Goal: Information Seeking & Learning: Learn about a topic

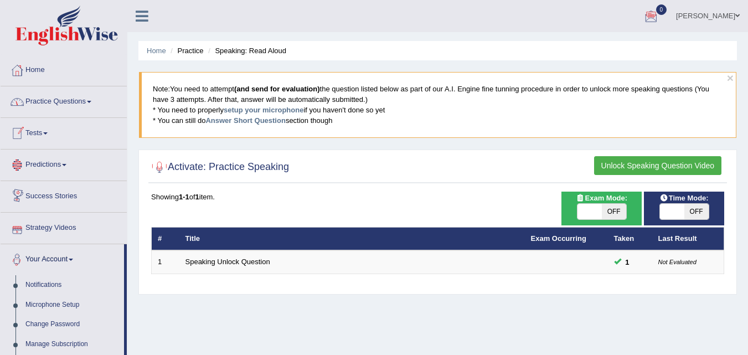
click at [37, 135] on link "Tests" at bounding box center [64, 132] width 126 height 28
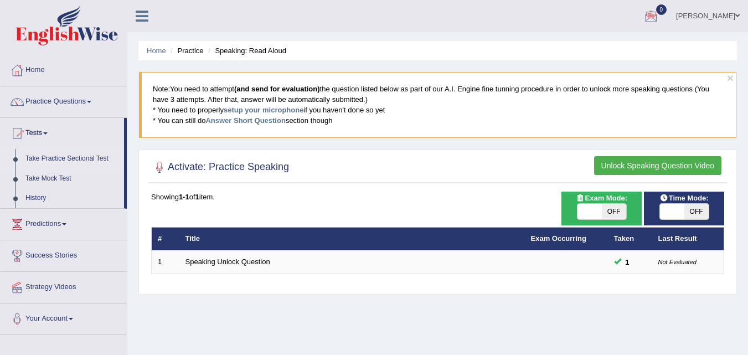
click at [35, 152] on link "Take Practice Sectional Test" at bounding box center [71, 159] width 103 height 20
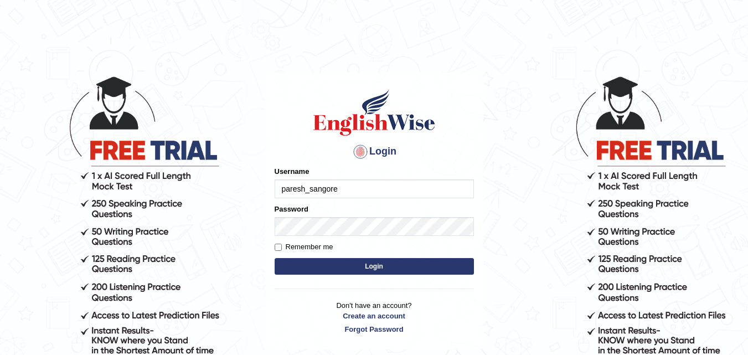
type input "paresh_sangore"
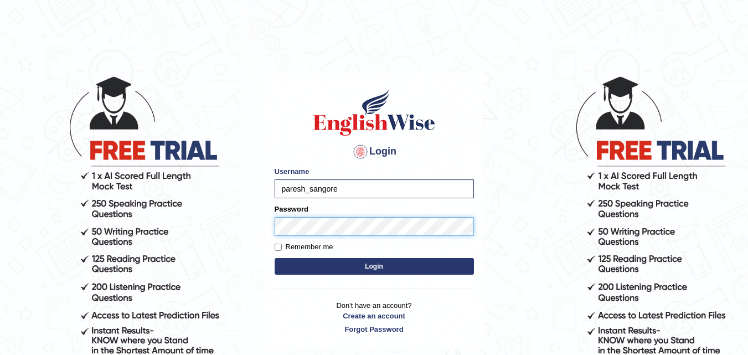
click at [275, 258] on button "Login" at bounding box center [374, 266] width 199 height 17
click at [363, 260] on button "Login" at bounding box center [374, 266] width 199 height 17
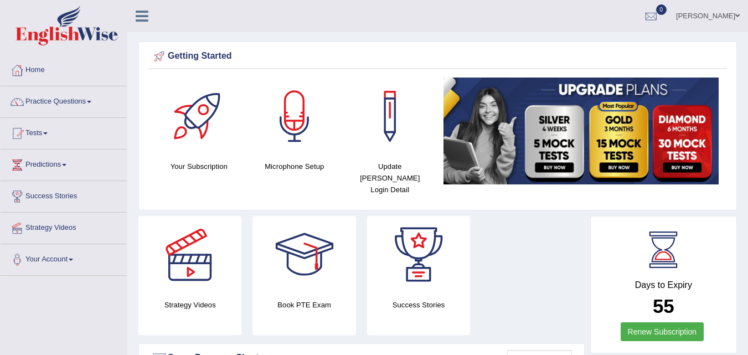
click at [48, 134] on span at bounding box center [45, 133] width 4 height 2
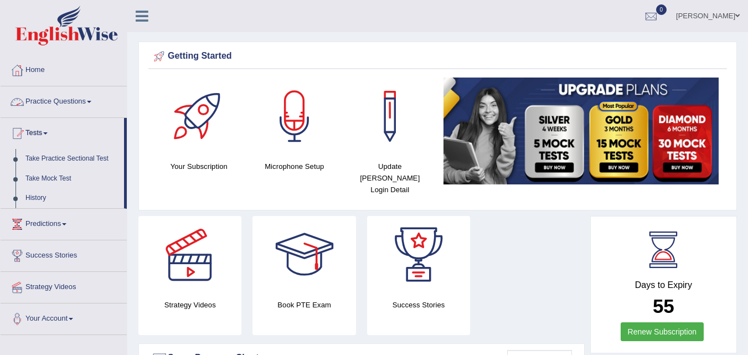
click at [90, 101] on link "Practice Questions" at bounding box center [64, 100] width 126 height 28
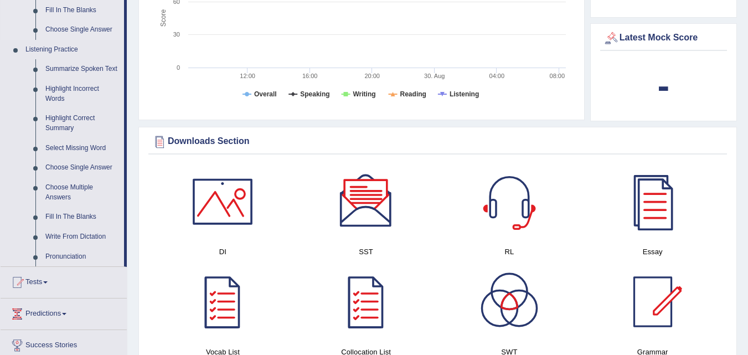
scroll to position [443, 0]
click at [68, 88] on link "Highlight Incorrect Words" at bounding box center [82, 93] width 84 height 29
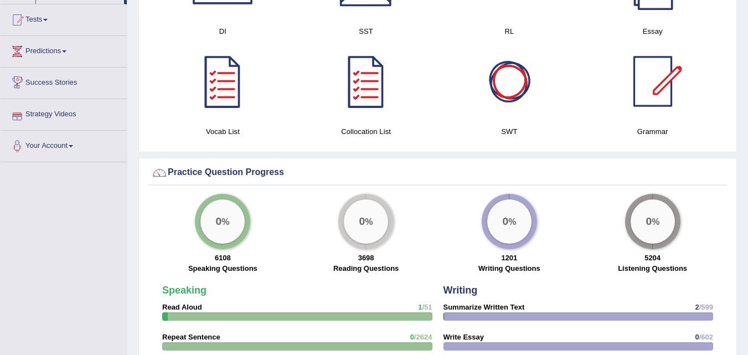
scroll to position [715, 0]
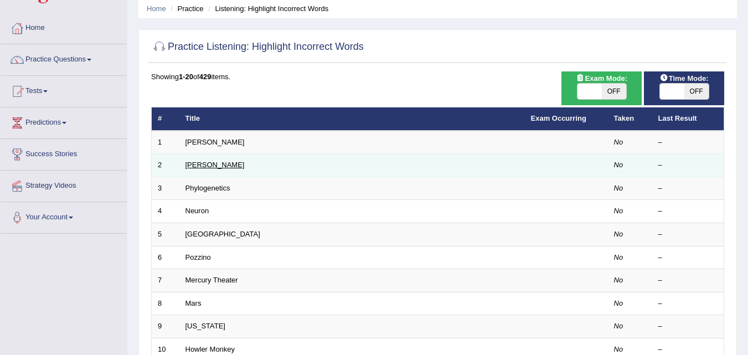
scroll to position [111, 0]
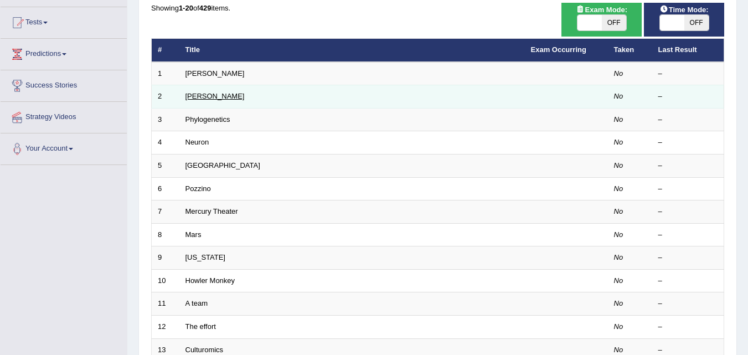
click at [203, 94] on link "Kathleen" at bounding box center [214, 96] width 59 height 8
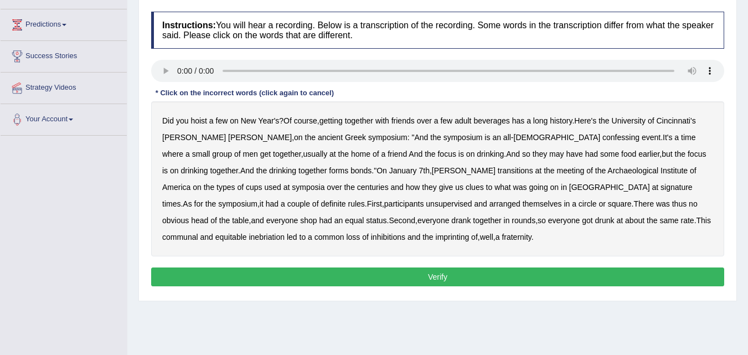
scroll to position [166, 0]
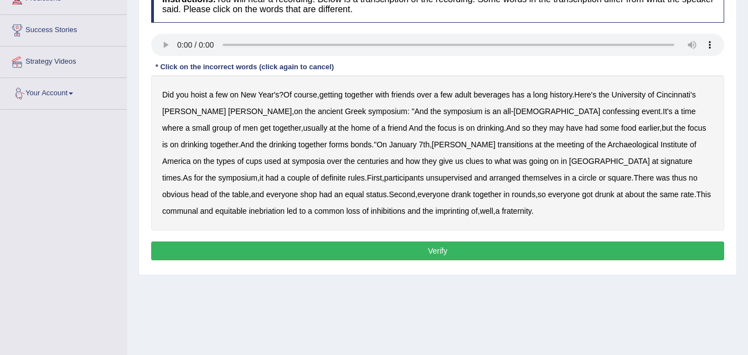
click at [680, 92] on b "Cincinnati's" at bounding box center [675, 94] width 39 height 9
click at [498, 144] on b "transitions" at bounding box center [515, 144] width 35 height 9
click at [660, 159] on b "signature" at bounding box center [676, 161] width 32 height 9
drag, startPoint x: 234, startPoint y: 180, endPoint x: 258, endPoint y: 179, distance: 24.9
click at [426, 179] on b "unsupervised" at bounding box center [449, 177] width 46 height 9
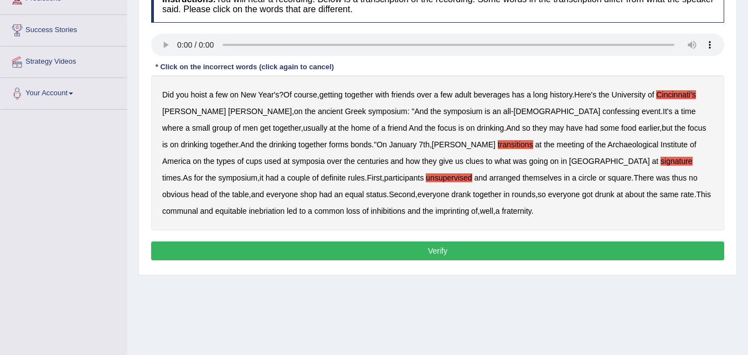
click at [317, 190] on b "shop" at bounding box center [308, 194] width 17 height 9
drag, startPoint x: 237, startPoint y: 211, endPoint x: 272, endPoint y: 213, distance: 34.4
click at [436, 211] on b "imprinting" at bounding box center [453, 210] width 34 height 9
click at [403, 252] on button "Verify" at bounding box center [437, 250] width 573 height 19
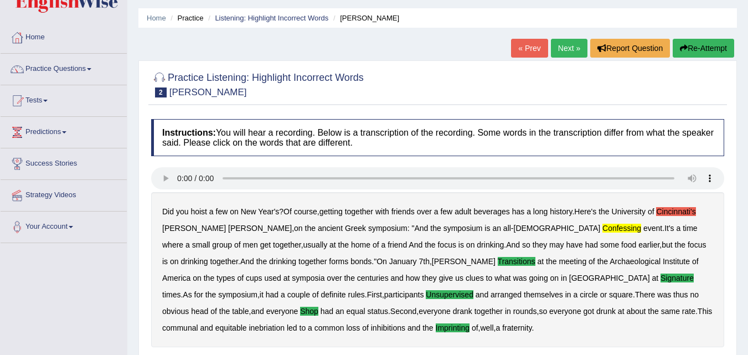
scroll to position [0, 0]
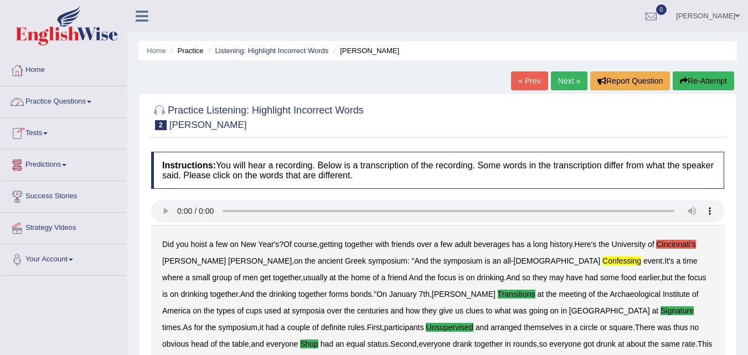
click at [93, 103] on link "Practice Questions" at bounding box center [64, 100] width 126 height 28
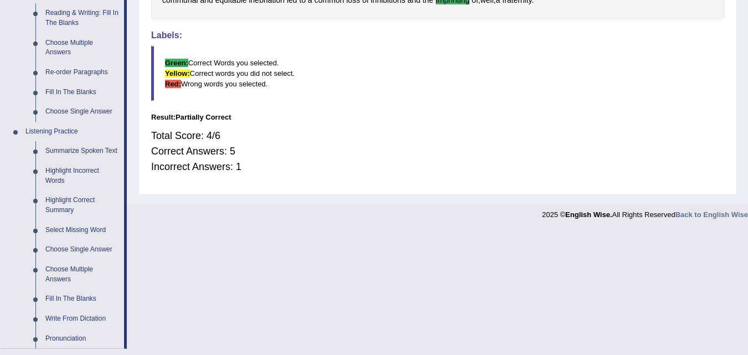
scroll to position [387, 0]
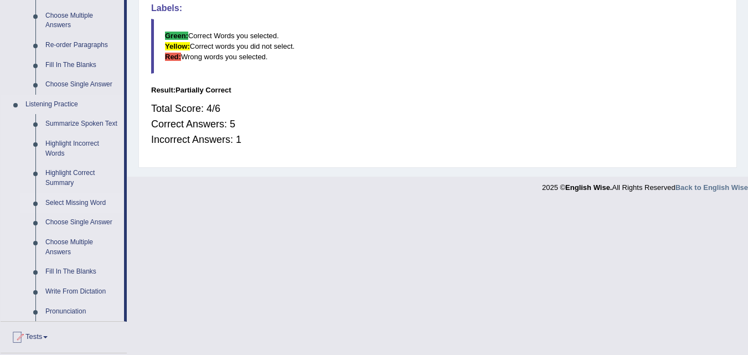
click at [82, 203] on link "Select Missing Word" at bounding box center [82, 203] width 84 height 20
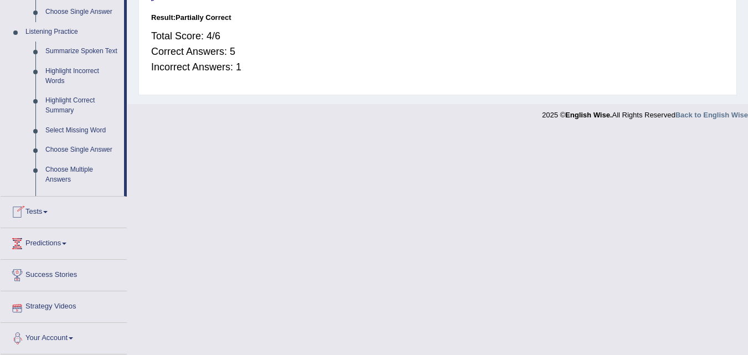
scroll to position [513, 0]
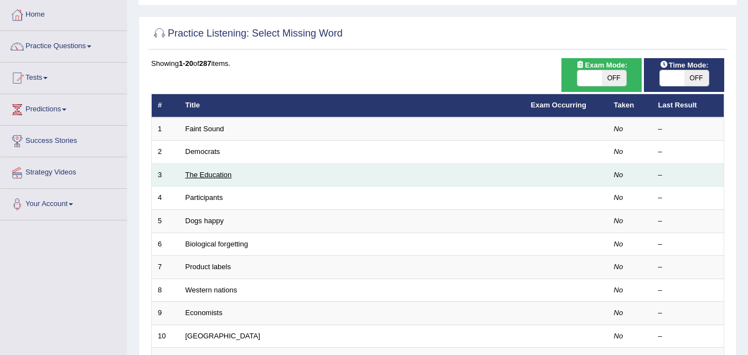
scroll to position [111, 0]
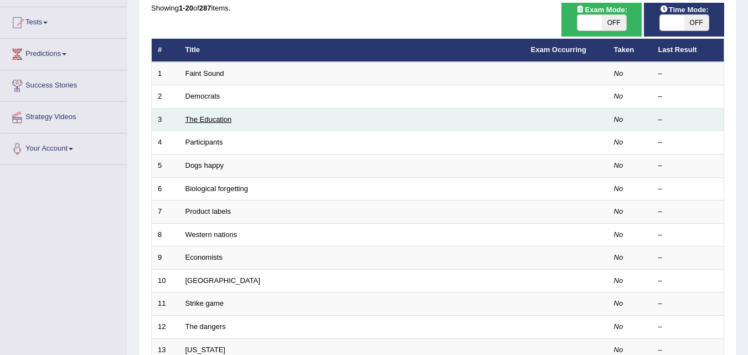
click at [215, 120] on link "The Education" at bounding box center [208, 119] width 46 height 8
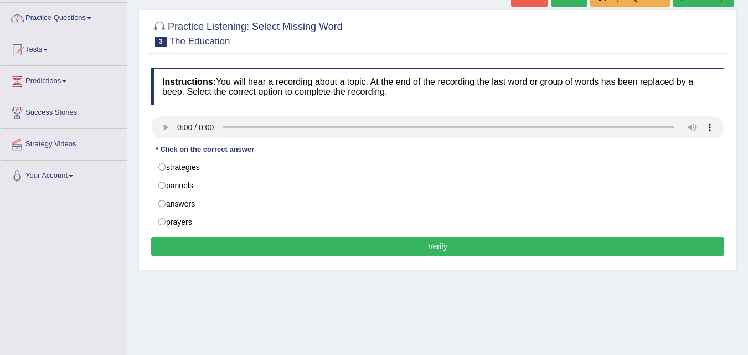
scroll to position [111, 0]
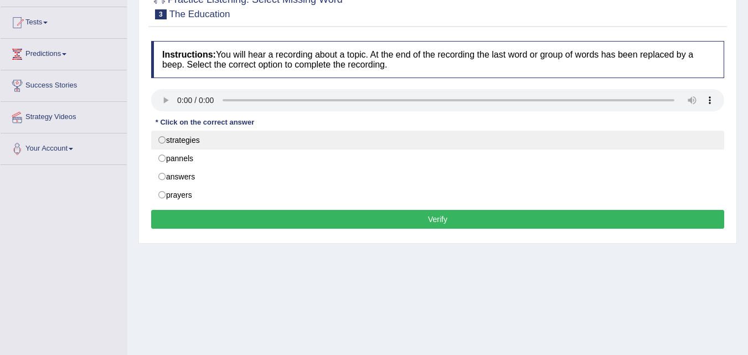
click at [215, 140] on label "strategies" at bounding box center [437, 140] width 573 height 19
radio input "true"
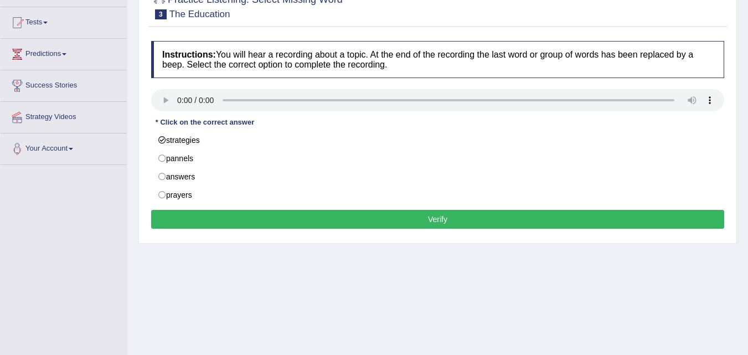
click at [421, 218] on button "Verify" at bounding box center [437, 219] width 573 height 19
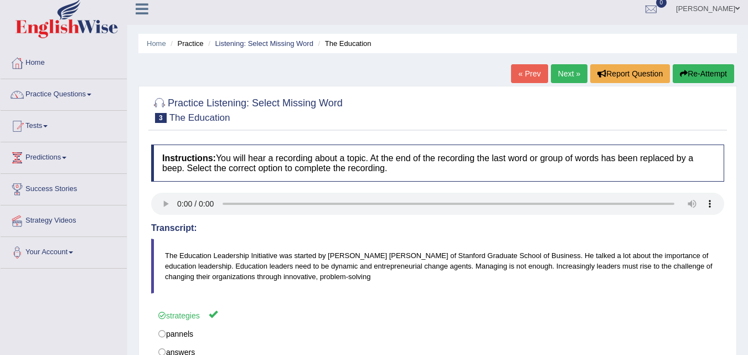
scroll to position [0, 0]
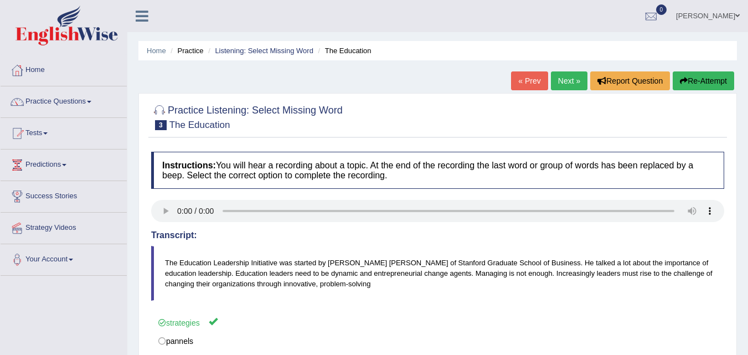
click at [556, 79] on link "Next »" at bounding box center [569, 80] width 37 height 19
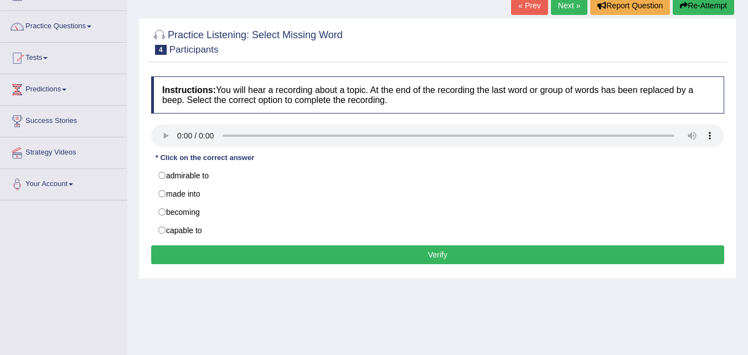
scroll to position [55, 0]
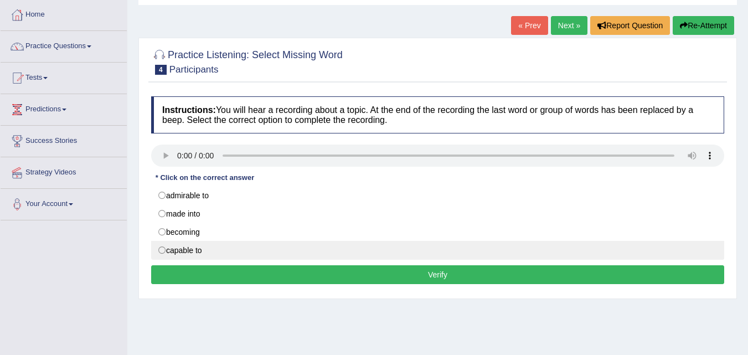
click at [185, 250] on label "capable to" at bounding box center [437, 250] width 573 height 19
radio input "true"
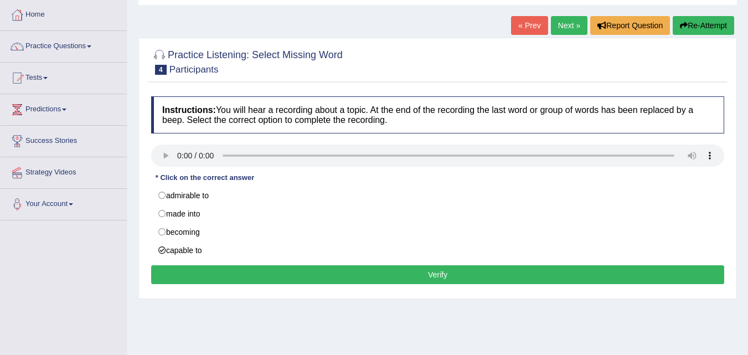
click at [380, 272] on button "Verify" at bounding box center [437, 274] width 573 height 19
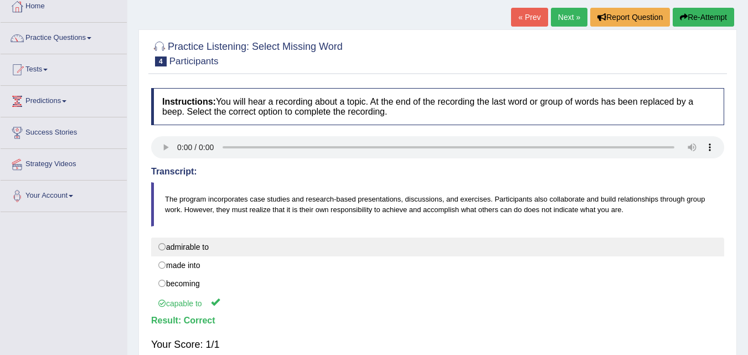
scroll to position [0, 0]
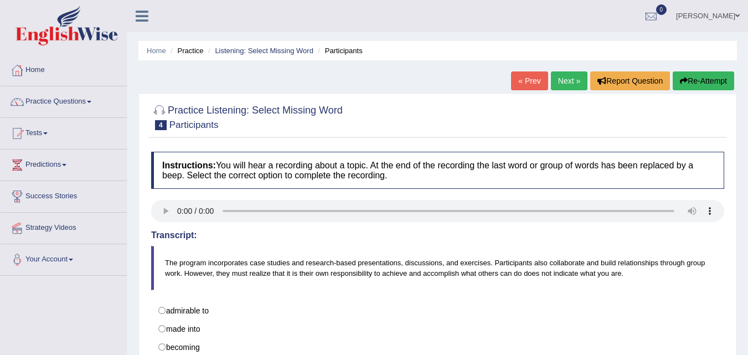
click at [570, 81] on link "Next »" at bounding box center [569, 80] width 37 height 19
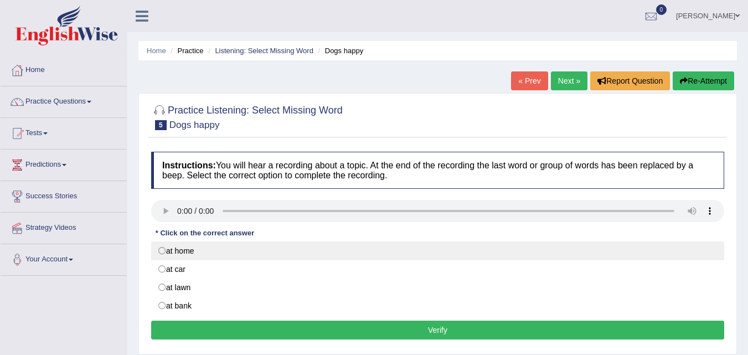
click at [165, 252] on label "at home" at bounding box center [437, 250] width 573 height 19
radio input "true"
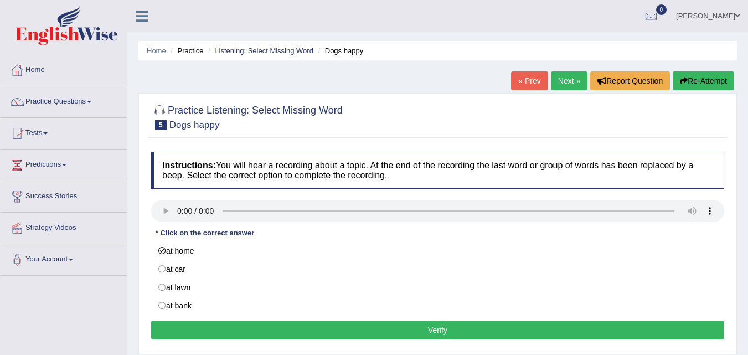
scroll to position [55, 0]
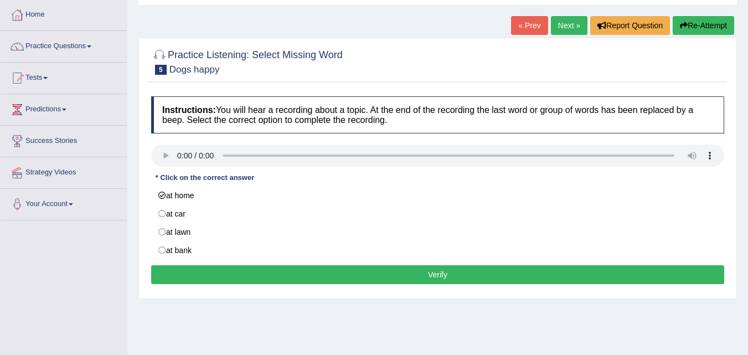
click at [375, 275] on button "Verify" at bounding box center [437, 274] width 573 height 19
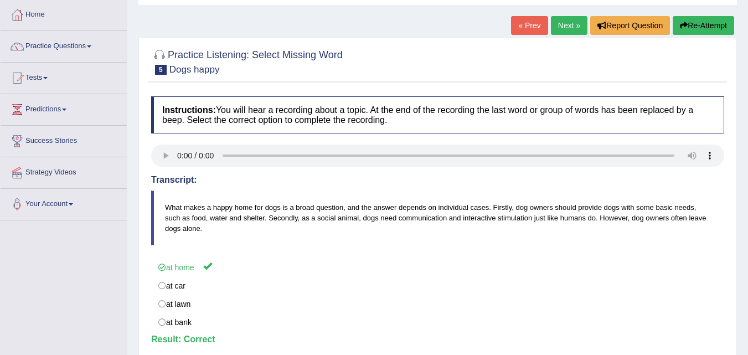
click at [558, 21] on link "Next »" at bounding box center [569, 25] width 37 height 19
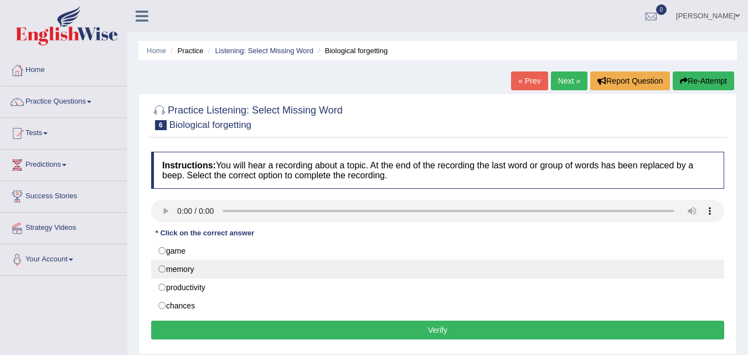
click at [206, 267] on label "memory" at bounding box center [437, 269] width 573 height 19
radio input "true"
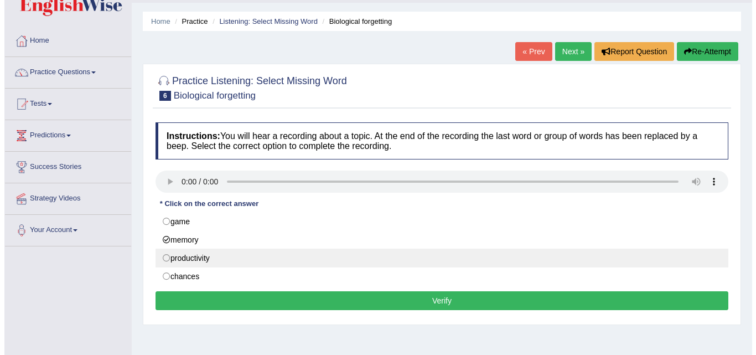
scroll to position [55, 0]
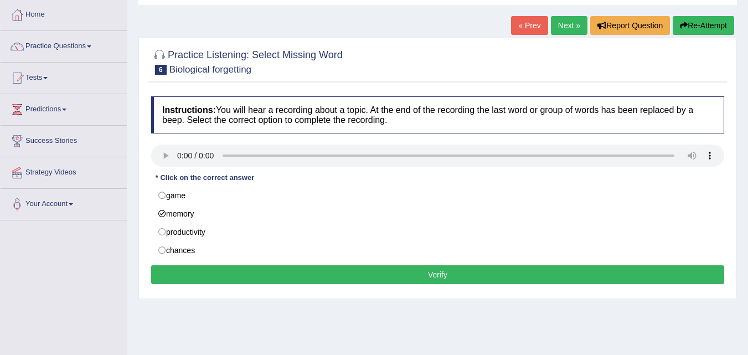
click at [426, 276] on button "Verify" at bounding box center [437, 274] width 573 height 19
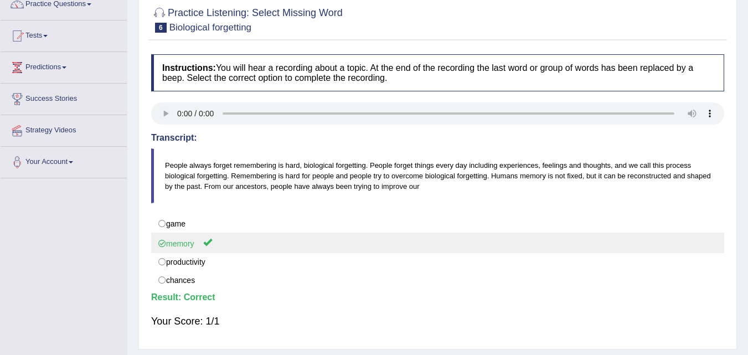
scroll to position [0, 0]
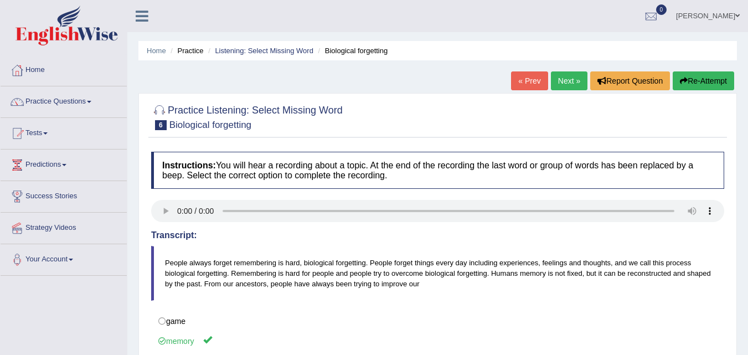
click at [563, 78] on link "Next »" at bounding box center [569, 80] width 37 height 19
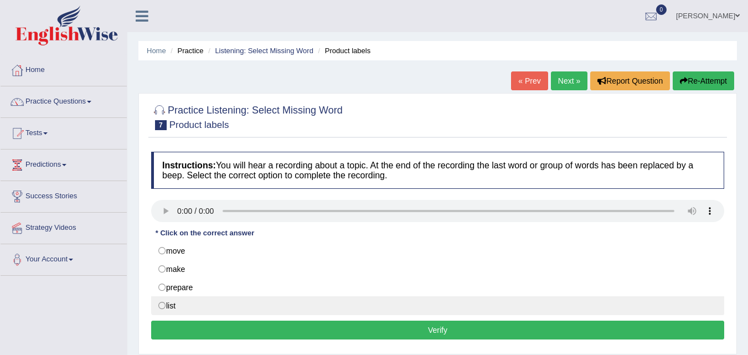
click at [220, 300] on label "list" at bounding box center [437, 305] width 573 height 19
radio input "true"
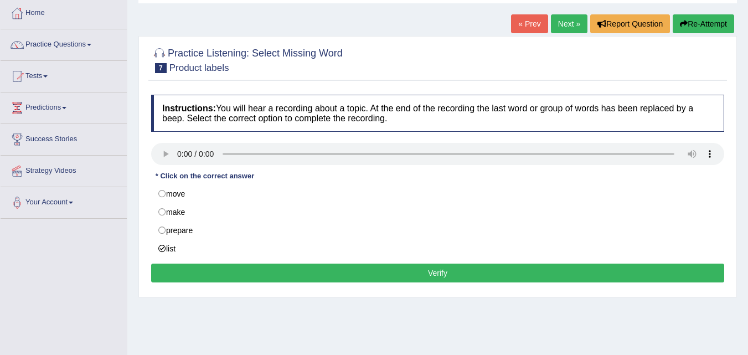
scroll to position [111, 0]
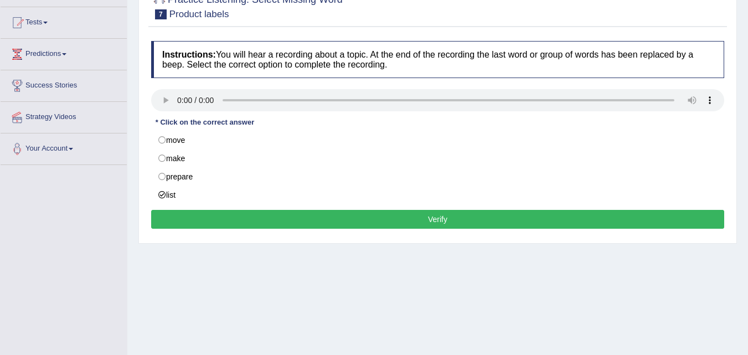
click at [457, 219] on button "Verify" at bounding box center [437, 219] width 573 height 19
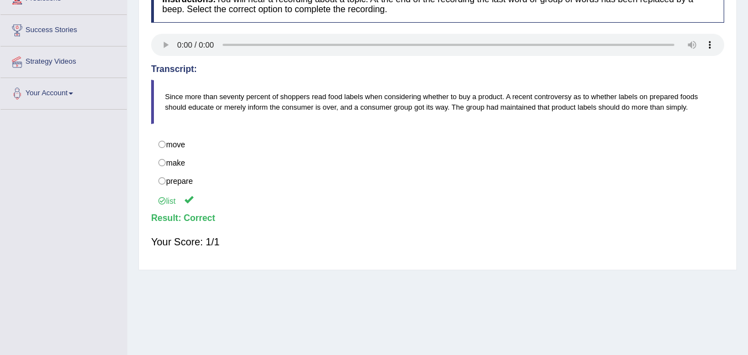
scroll to position [0, 0]
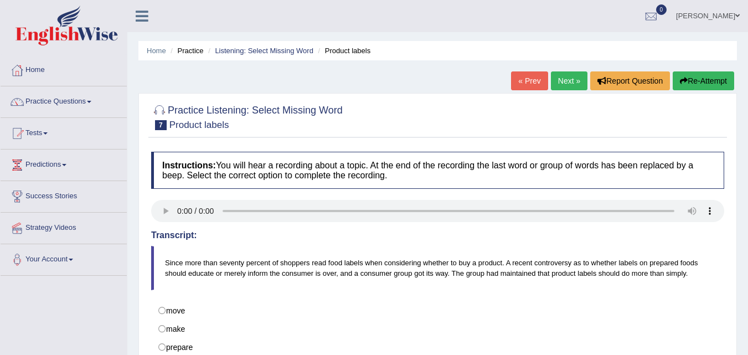
click at [566, 76] on link "Next »" at bounding box center [569, 80] width 37 height 19
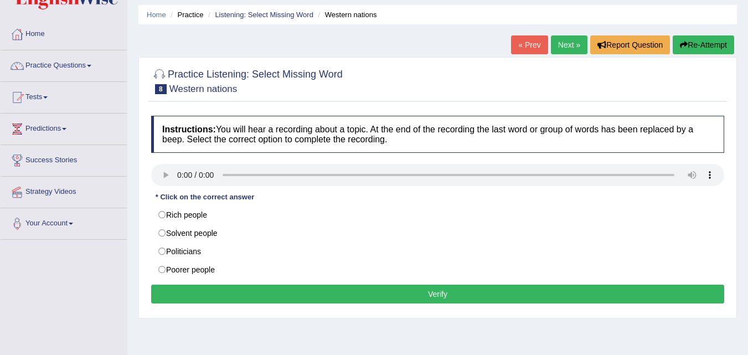
scroll to position [55, 0]
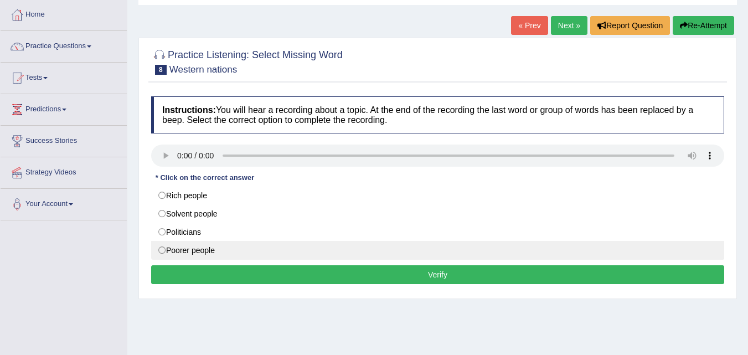
click at [218, 249] on label "Poorer people" at bounding box center [437, 250] width 573 height 19
radio input "true"
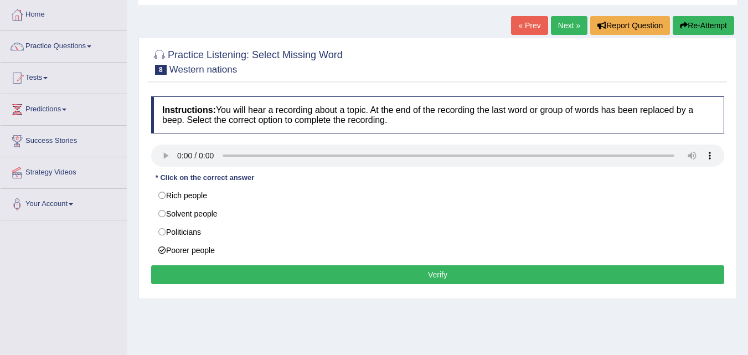
click at [350, 273] on button "Verify" at bounding box center [437, 274] width 573 height 19
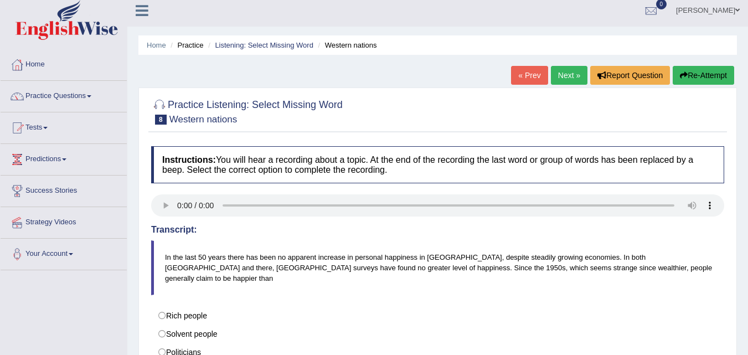
scroll to position [0, 0]
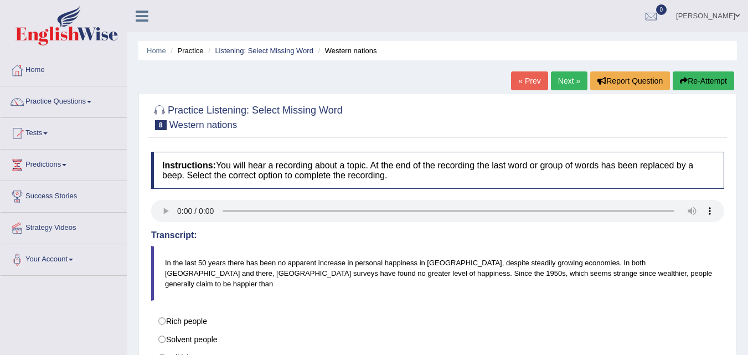
click at [564, 75] on link "Next »" at bounding box center [569, 80] width 37 height 19
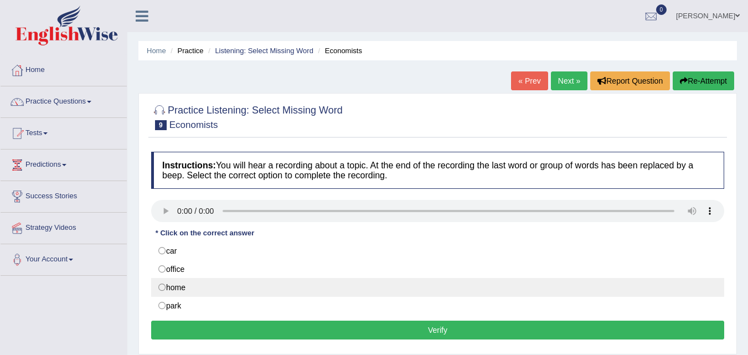
click at [219, 282] on label "home" at bounding box center [437, 287] width 573 height 19
radio input "true"
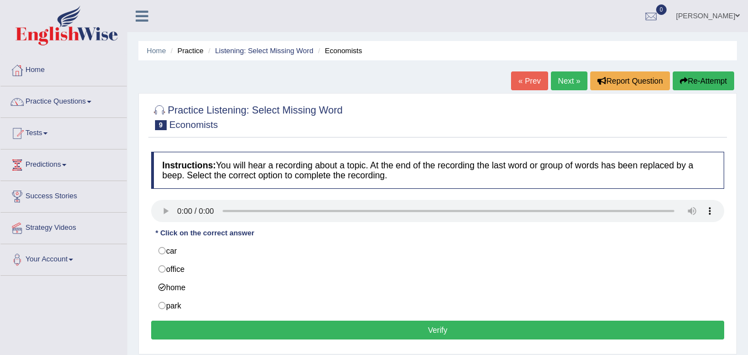
click at [251, 327] on button "Verify" at bounding box center [437, 329] width 573 height 19
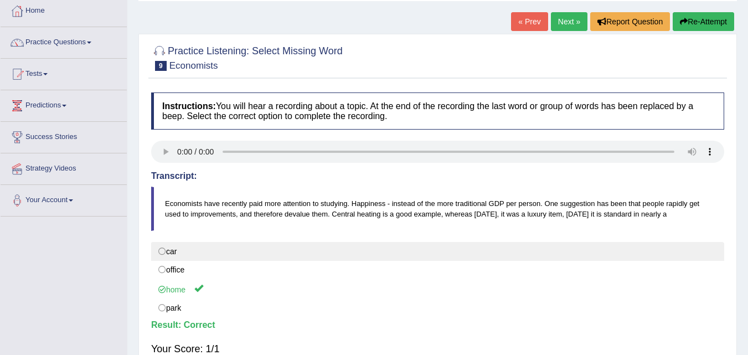
scroll to position [55, 0]
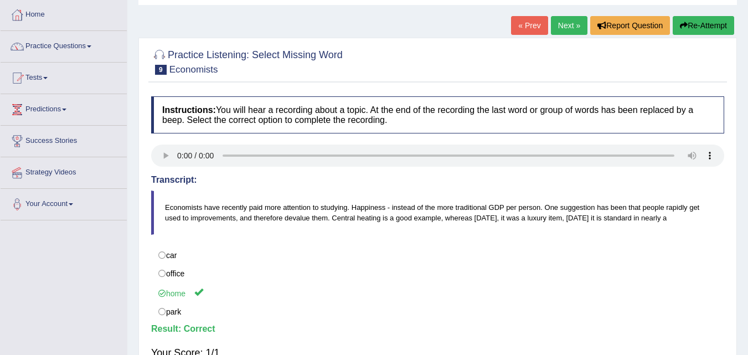
click at [570, 24] on link "Next »" at bounding box center [569, 25] width 37 height 19
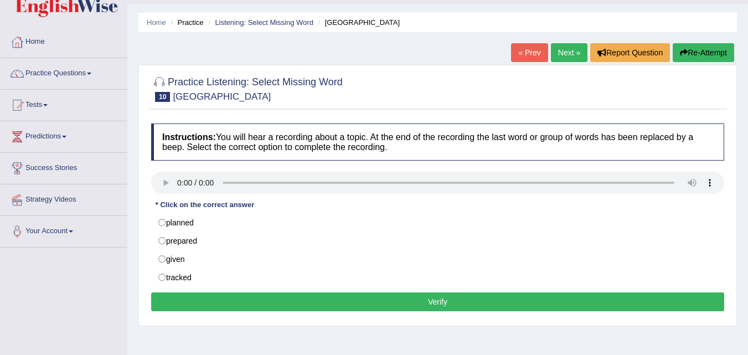
scroll to position [55, 0]
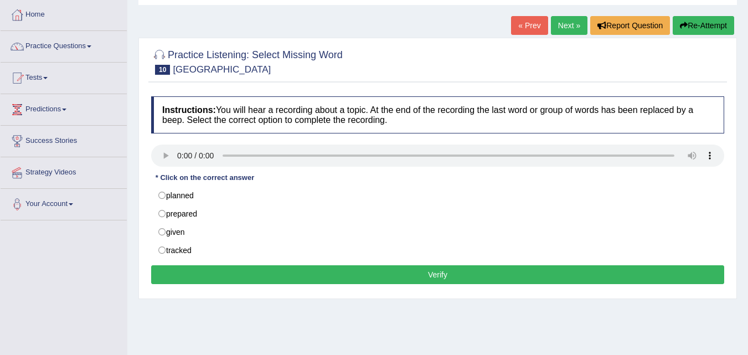
click at [328, 328] on div "Home Practice Listening: Select Missing Word South Korea « Prev Next » Report Q…" at bounding box center [437, 221] width 620 height 553
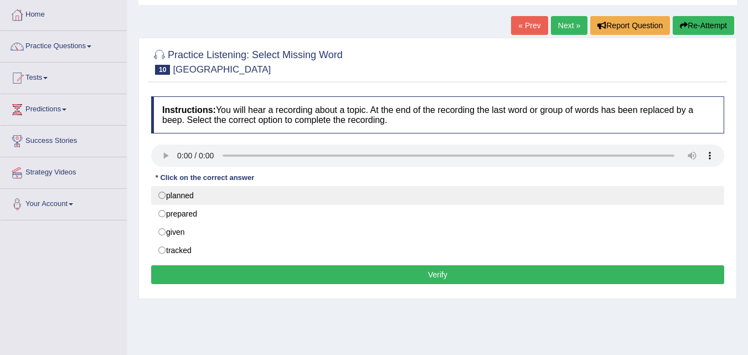
click at [225, 190] on label "planned" at bounding box center [437, 195] width 573 height 19
radio input "true"
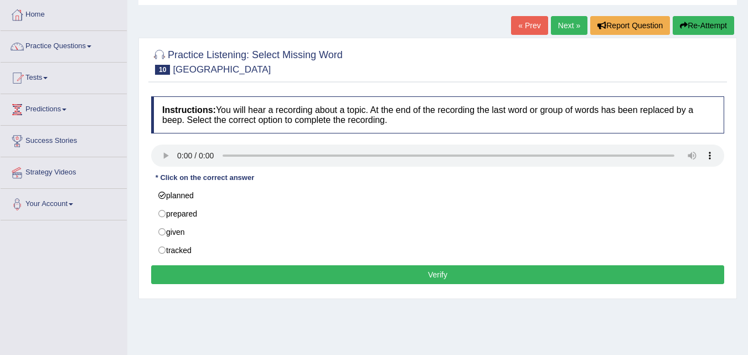
click at [354, 272] on button "Verify" at bounding box center [437, 274] width 573 height 19
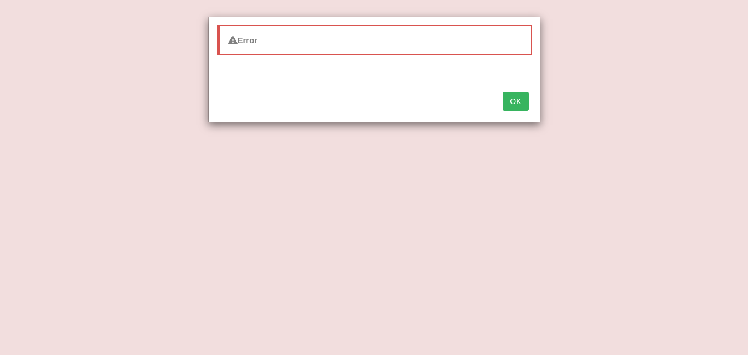
click at [509, 101] on button "OK" at bounding box center [515, 101] width 25 height 19
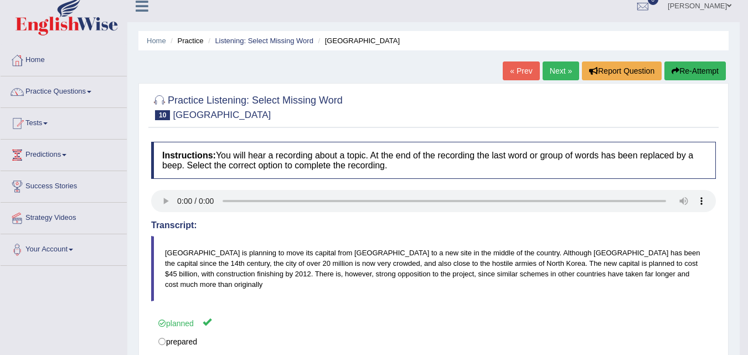
scroll to position [0, 0]
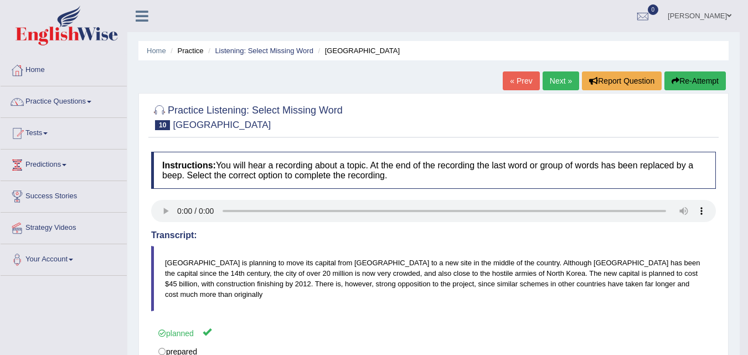
click at [551, 80] on link "Next »" at bounding box center [560, 80] width 37 height 19
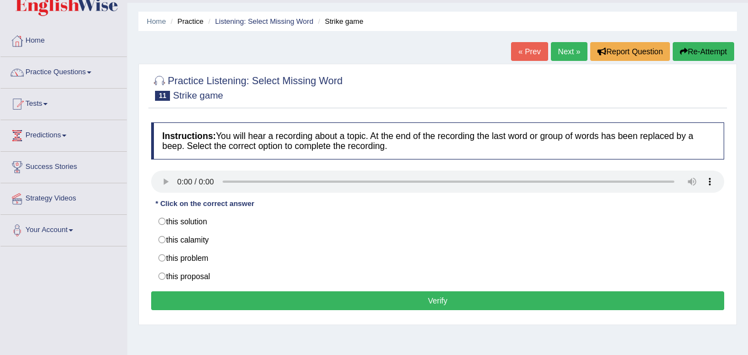
scroll to position [55, 0]
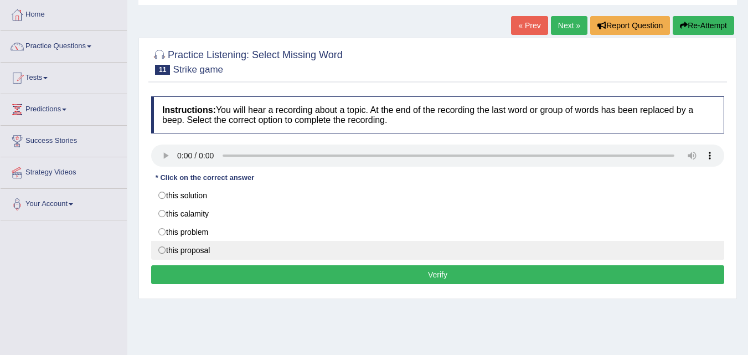
drag, startPoint x: 268, startPoint y: 230, endPoint x: 317, endPoint y: 249, distance: 51.5
click at [268, 231] on label "this problem" at bounding box center [437, 231] width 573 height 19
radio input "true"
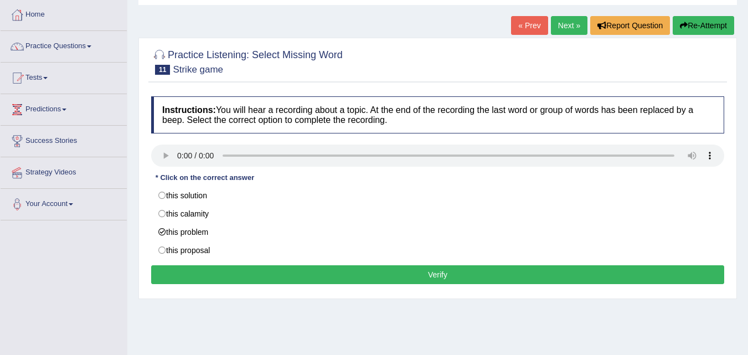
click at [438, 270] on button "Verify" at bounding box center [437, 274] width 573 height 19
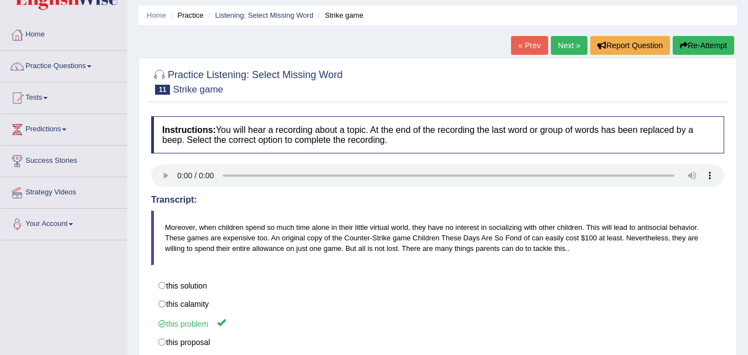
scroll to position [0, 0]
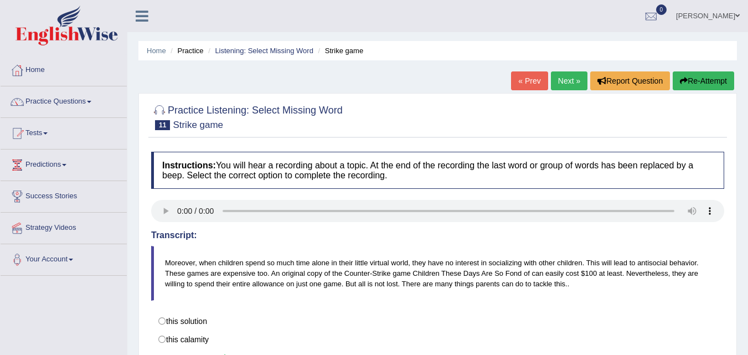
click at [558, 86] on link "Next »" at bounding box center [569, 80] width 37 height 19
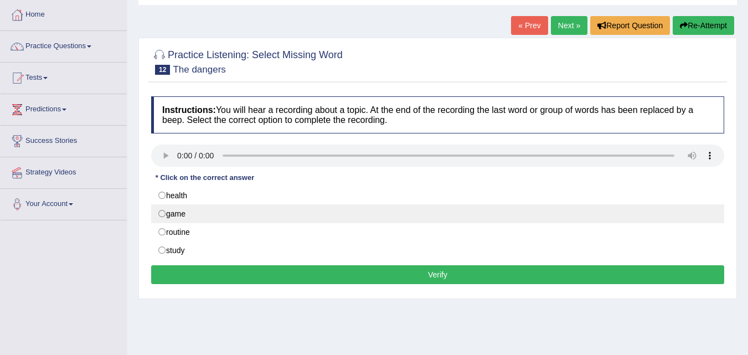
click at [226, 215] on label "game" at bounding box center [437, 213] width 573 height 19
radio input "true"
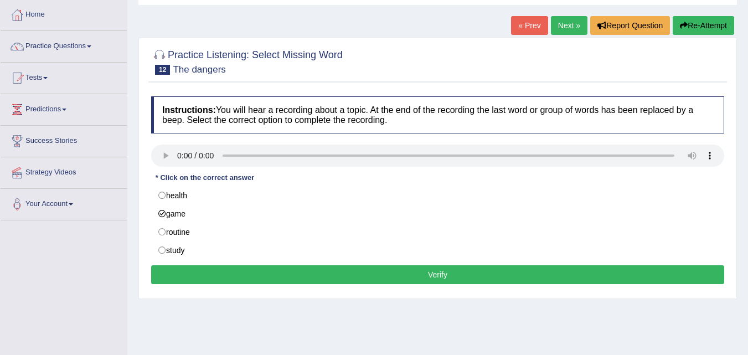
click at [475, 277] on button "Verify" at bounding box center [437, 274] width 573 height 19
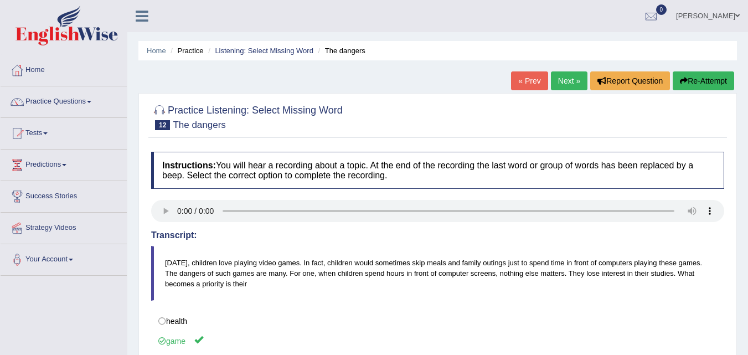
click at [567, 83] on link "Next »" at bounding box center [569, 80] width 37 height 19
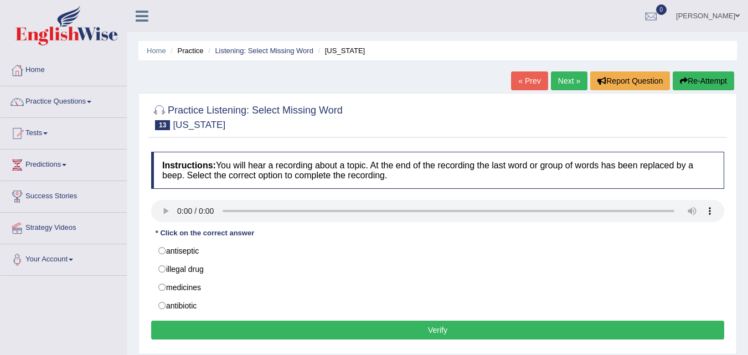
scroll to position [55, 0]
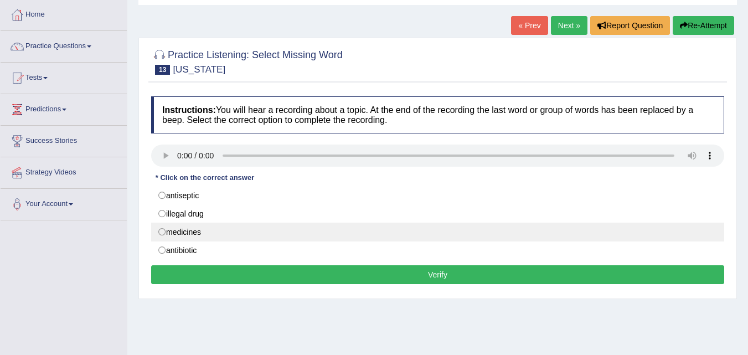
drag, startPoint x: 256, startPoint y: 232, endPoint x: 282, endPoint y: 248, distance: 30.6
click at [257, 231] on label "medicines" at bounding box center [437, 231] width 573 height 19
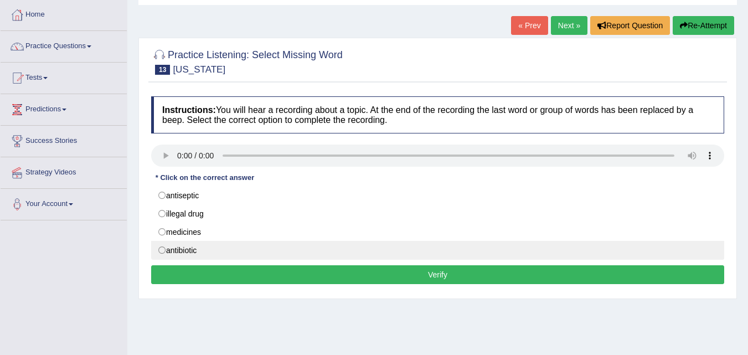
radio input "true"
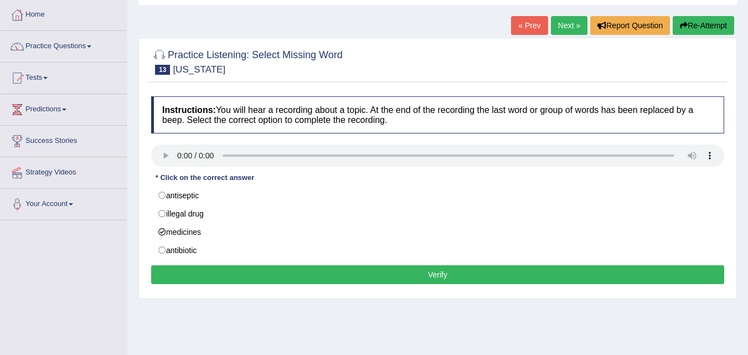
click at [346, 275] on button "Verify" at bounding box center [437, 274] width 573 height 19
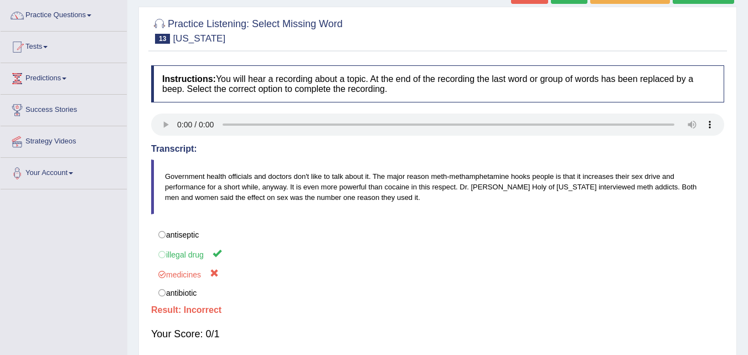
scroll to position [0, 0]
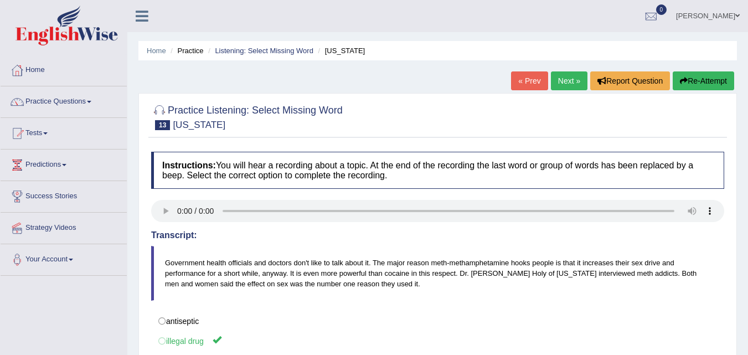
click at [556, 73] on link "Next »" at bounding box center [569, 80] width 37 height 19
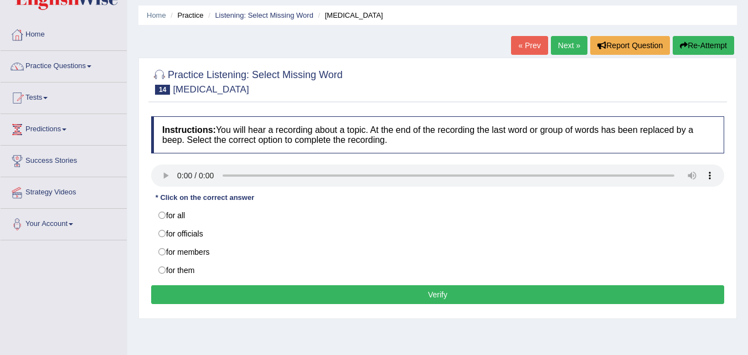
scroll to position [55, 0]
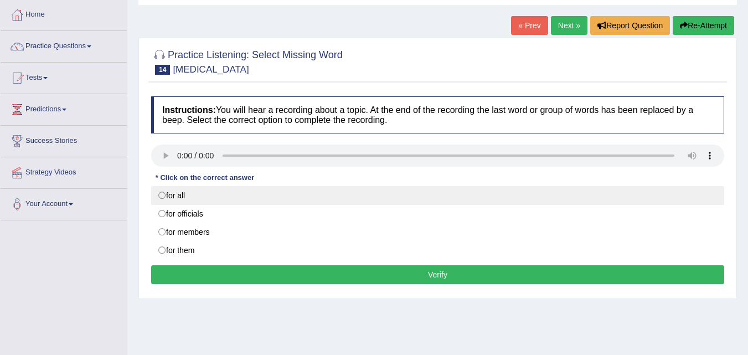
click at [195, 196] on label "for all" at bounding box center [437, 195] width 573 height 19
radio input "true"
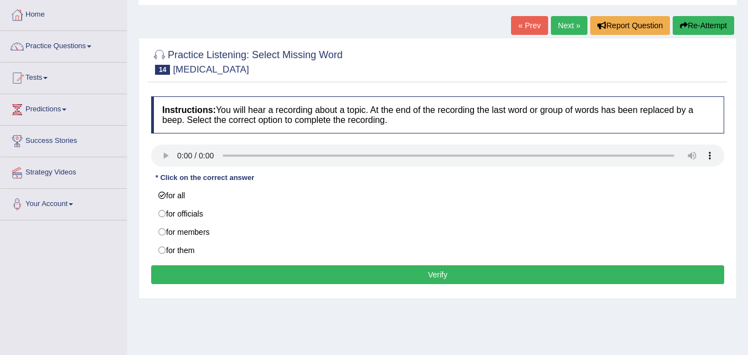
click at [407, 276] on button "Verify" at bounding box center [437, 274] width 573 height 19
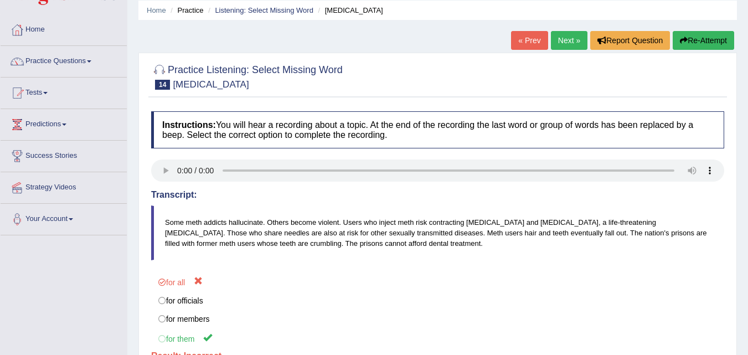
scroll to position [0, 0]
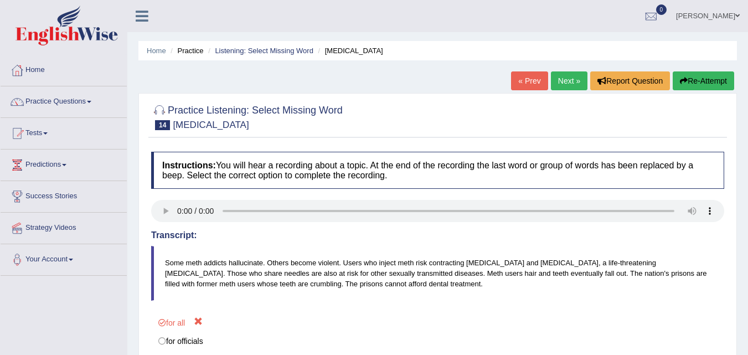
click at [571, 78] on link "Next »" at bounding box center [569, 80] width 37 height 19
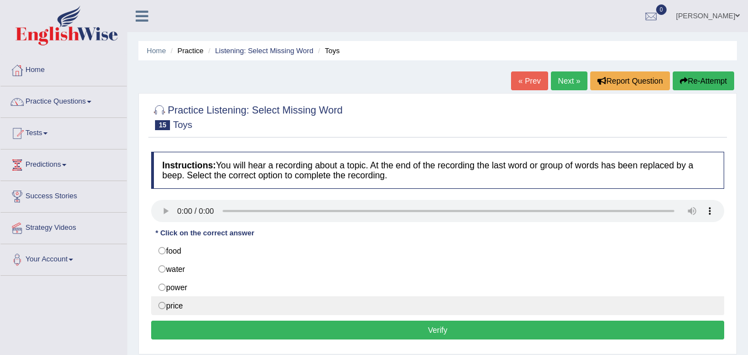
drag, startPoint x: 195, startPoint y: 285, endPoint x: 221, endPoint y: 299, distance: 29.7
click at [196, 286] on label "power" at bounding box center [437, 287] width 573 height 19
radio input "true"
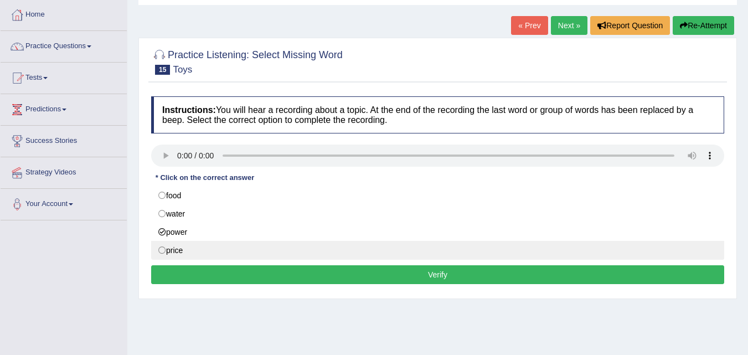
click at [159, 247] on label "price" at bounding box center [437, 250] width 573 height 19
radio input "true"
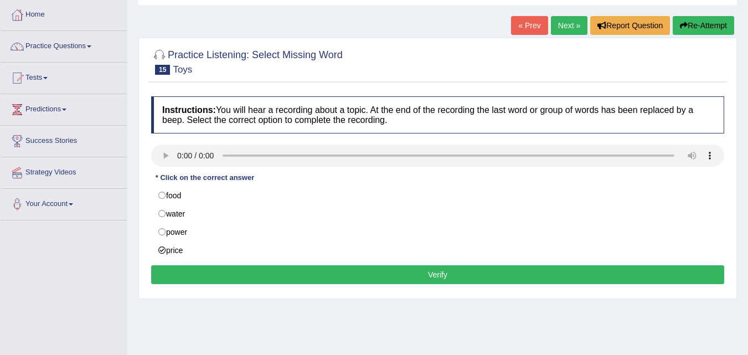
click at [427, 276] on button "Verify" at bounding box center [437, 274] width 573 height 19
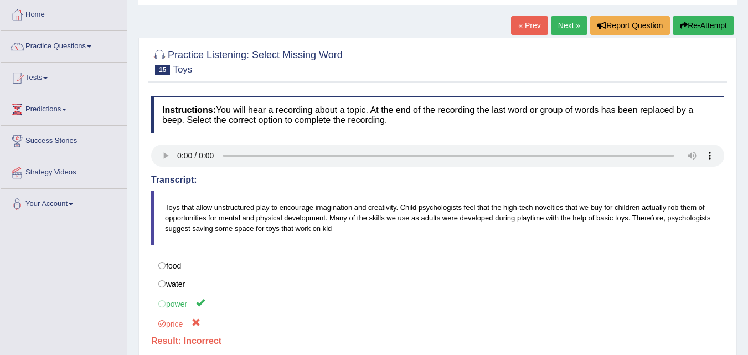
click at [564, 20] on link "Next »" at bounding box center [569, 25] width 37 height 19
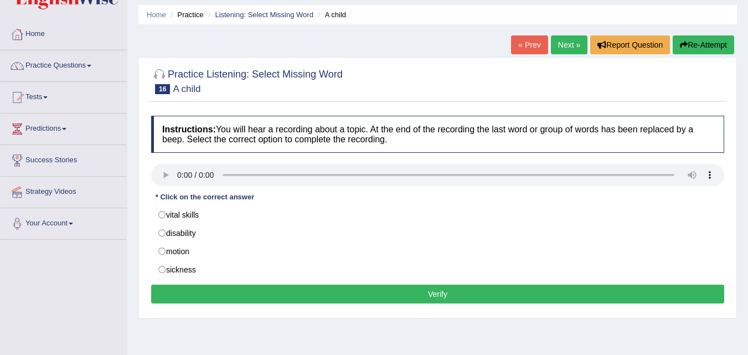
scroll to position [55, 0]
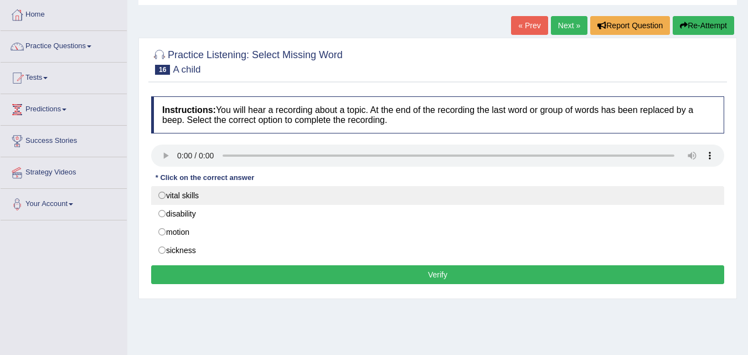
click at [201, 196] on label "vital skills" at bounding box center [437, 195] width 573 height 19
radio input "true"
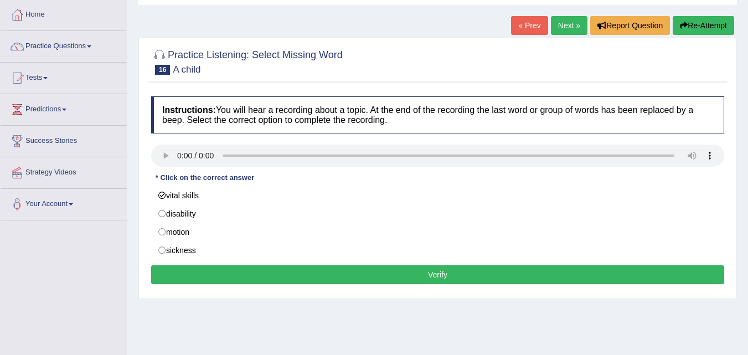
click at [491, 276] on button "Verify" at bounding box center [437, 274] width 573 height 19
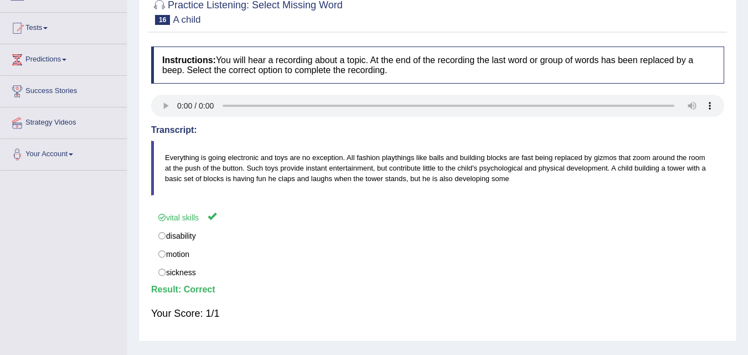
scroll to position [0, 0]
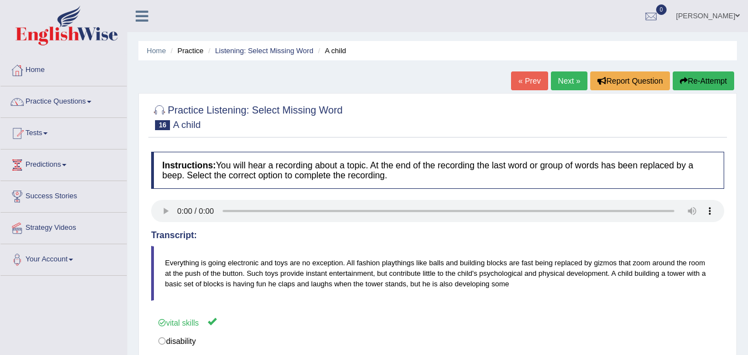
click at [562, 85] on link "Next »" at bounding box center [569, 80] width 37 height 19
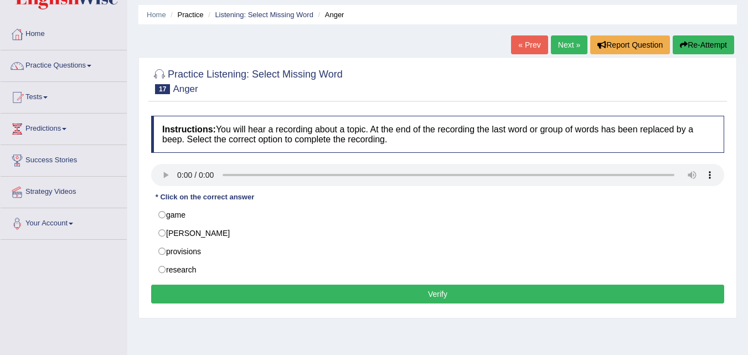
scroll to position [55, 0]
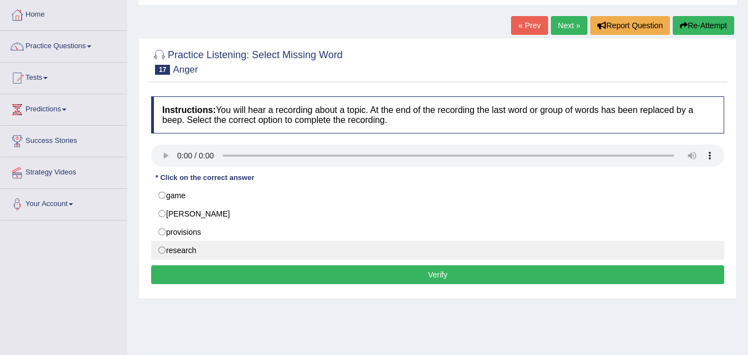
click at [185, 244] on label "research" at bounding box center [437, 250] width 573 height 19
radio input "true"
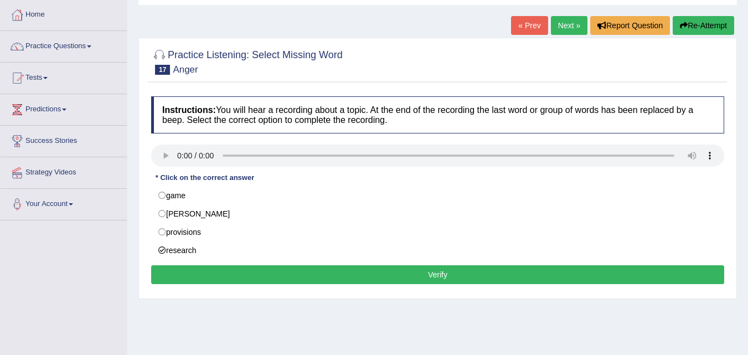
click at [422, 274] on button "Verify" at bounding box center [437, 274] width 573 height 19
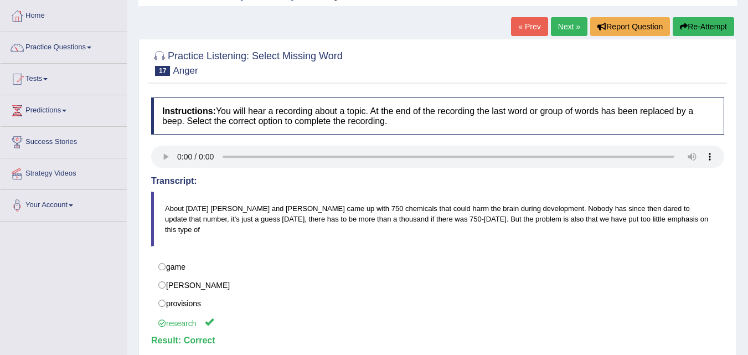
scroll to position [0, 0]
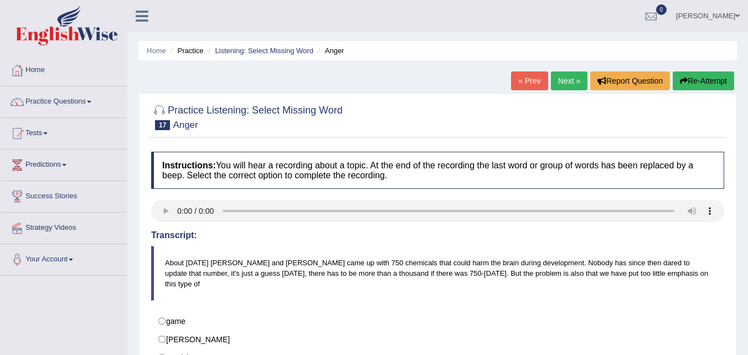
click at [574, 87] on link "Next »" at bounding box center [569, 80] width 37 height 19
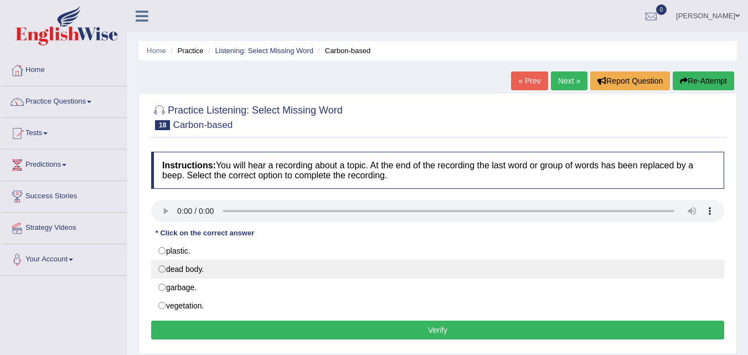
click at [208, 268] on label "dead body." at bounding box center [437, 269] width 573 height 19
radio input "true"
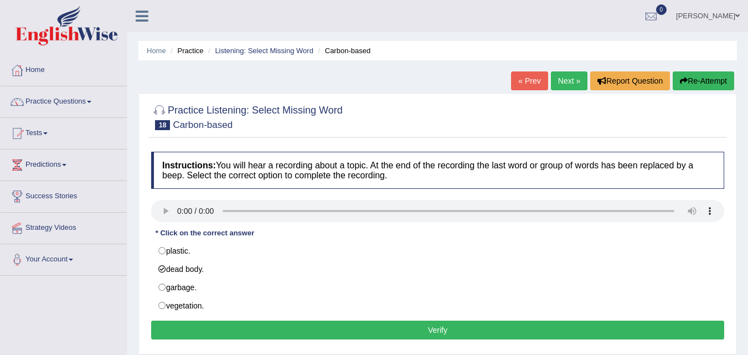
click at [419, 327] on button "Verify" at bounding box center [437, 329] width 573 height 19
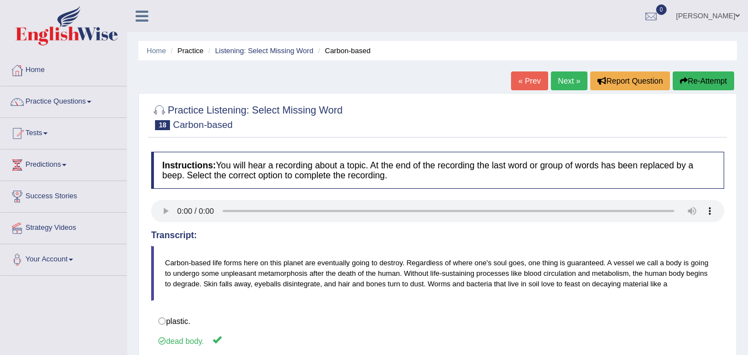
click at [572, 77] on link "Next »" at bounding box center [569, 80] width 37 height 19
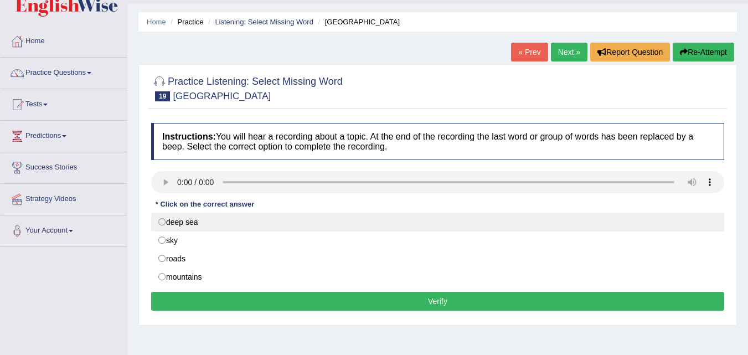
scroll to position [55, 0]
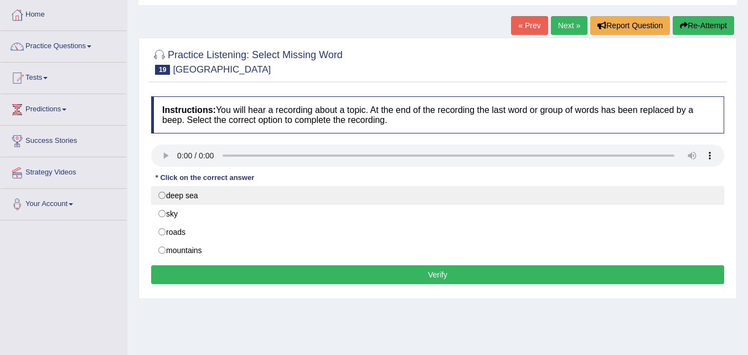
click at [214, 198] on label "deep sea" at bounding box center [437, 195] width 573 height 19
radio input "true"
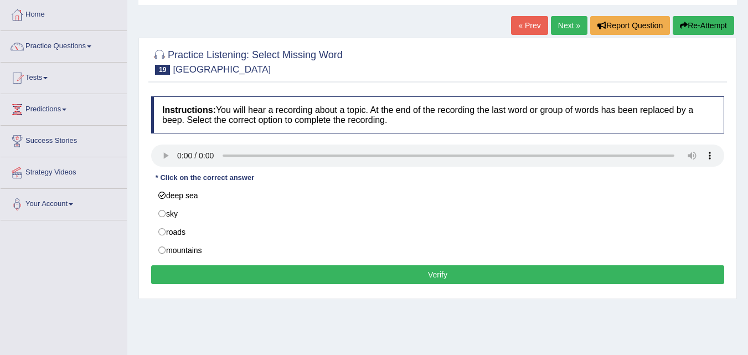
click at [260, 265] on button "Verify" at bounding box center [437, 274] width 573 height 19
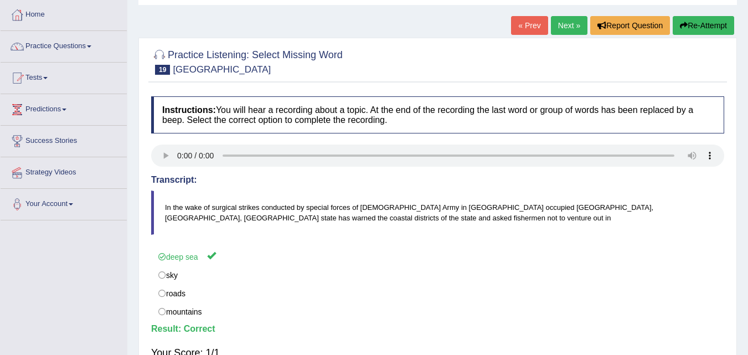
click at [561, 33] on link "Next »" at bounding box center [569, 25] width 37 height 19
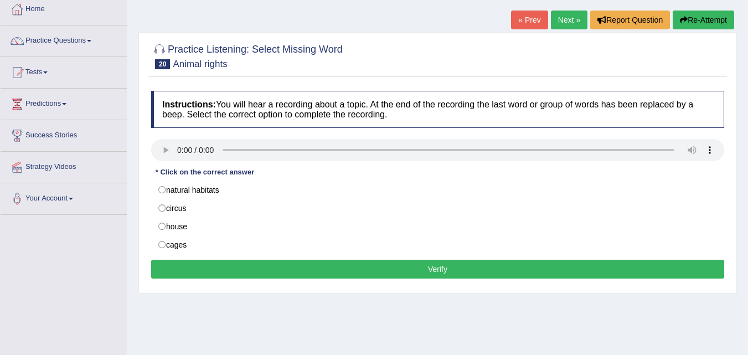
scroll to position [111, 0]
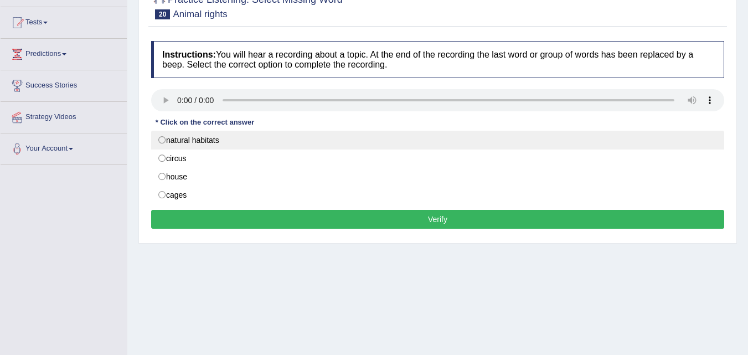
click at [209, 142] on label "natural habitats" at bounding box center [437, 140] width 573 height 19
radio input "true"
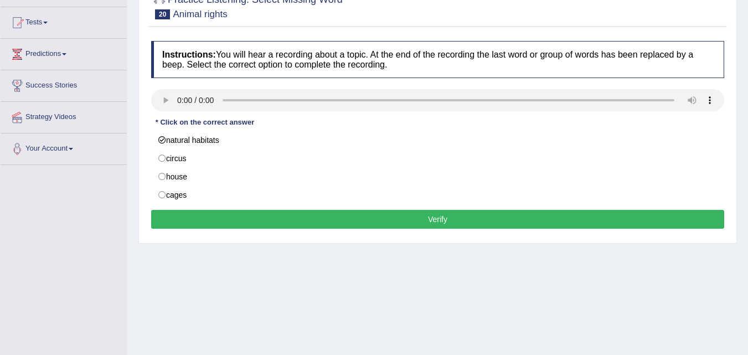
click at [433, 215] on button "Verify" at bounding box center [437, 219] width 573 height 19
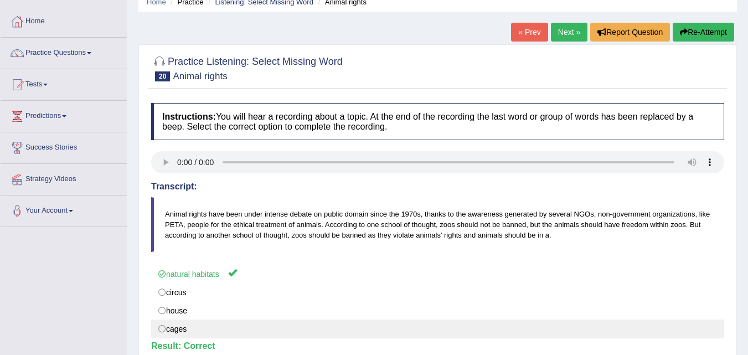
scroll to position [0, 0]
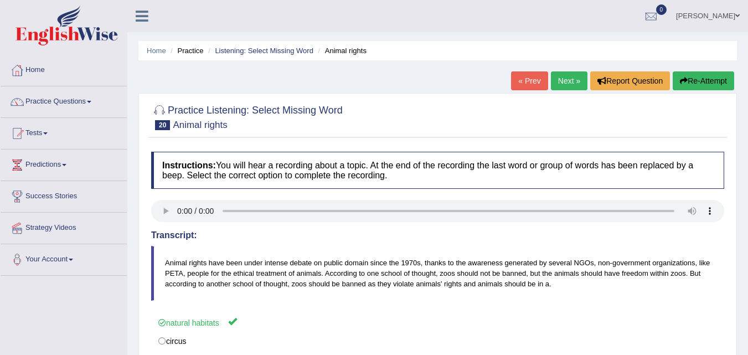
click at [570, 81] on link "Next »" at bounding box center [569, 80] width 37 height 19
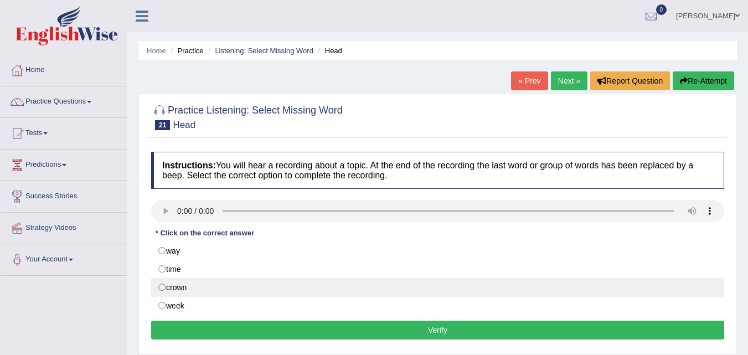
click at [202, 287] on label "crown" at bounding box center [437, 287] width 573 height 19
radio input "true"
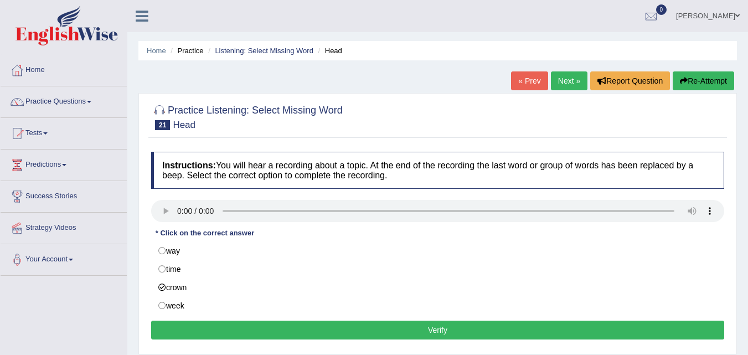
click at [425, 324] on button "Verify" at bounding box center [437, 329] width 573 height 19
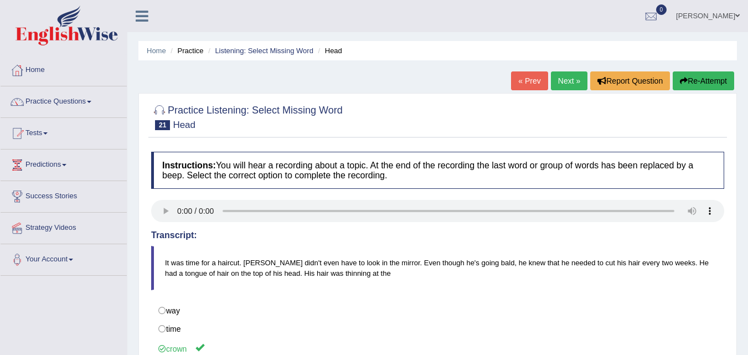
click at [576, 80] on link "Next »" at bounding box center [569, 80] width 37 height 19
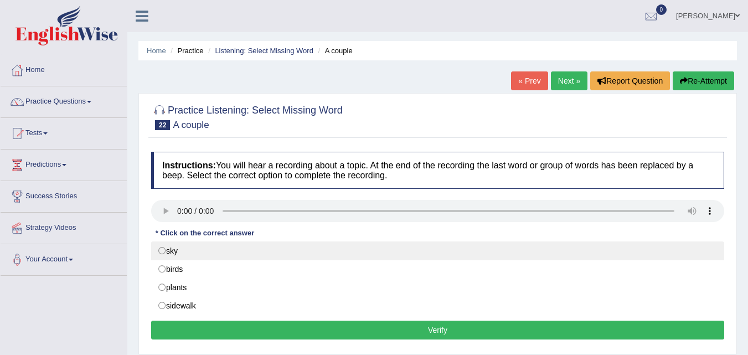
click at [240, 250] on label "sky" at bounding box center [437, 250] width 573 height 19
radio input "true"
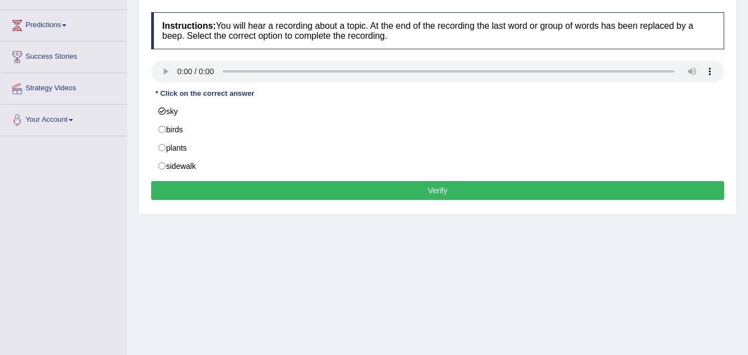
scroll to position [166, 0]
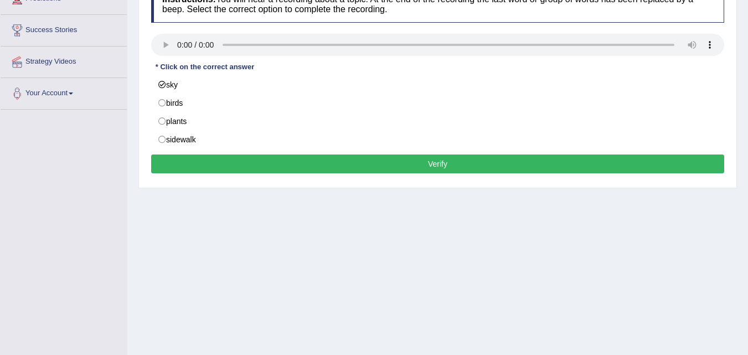
click at [411, 167] on button "Verify" at bounding box center [437, 163] width 573 height 19
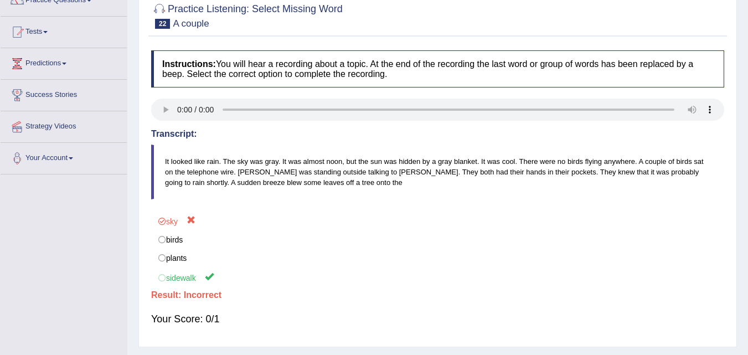
scroll to position [0, 0]
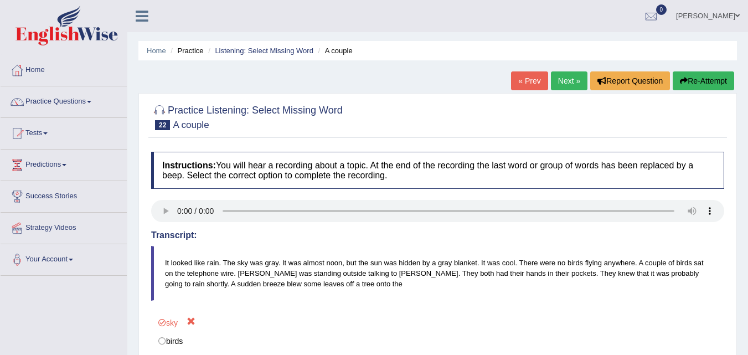
click at [559, 78] on link "Next »" at bounding box center [569, 80] width 37 height 19
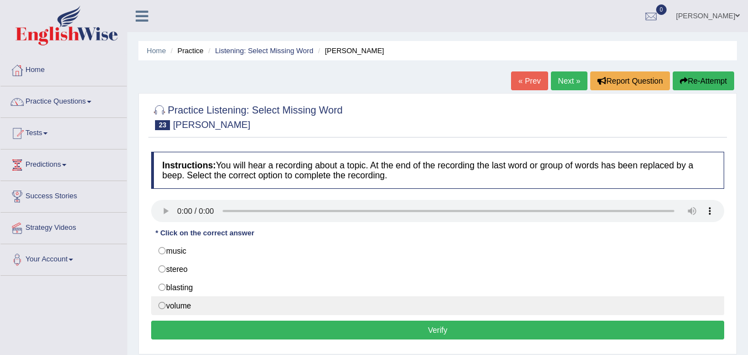
click at [204, 302] on label "volume" at bounding box center [437, 305] width 573 height 19
radio input "true"
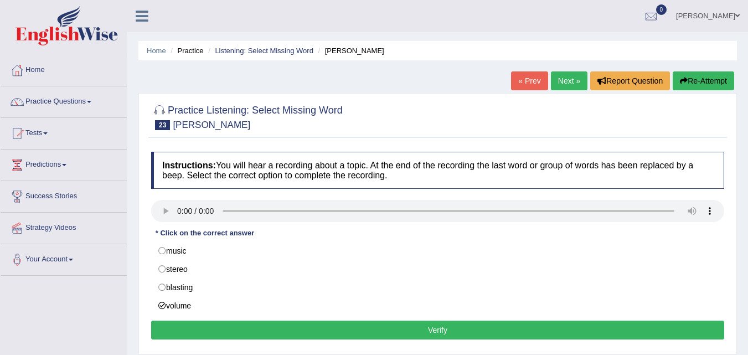
click at [326, 332] on button "Verify" at bounding box center [437, 329] width 573 height 19
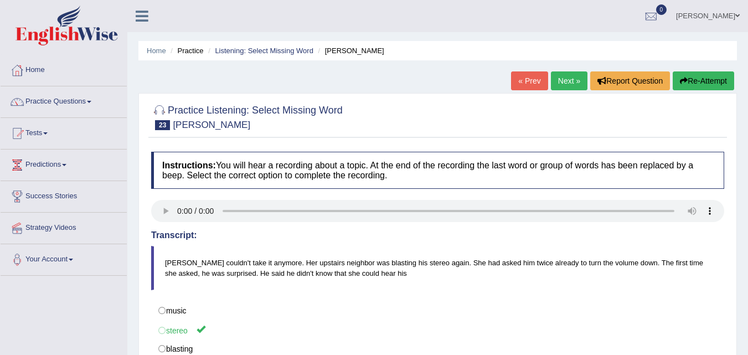
click at [553, 75] on link "Next »" at bounding box center [569, 80] width 37 height 19
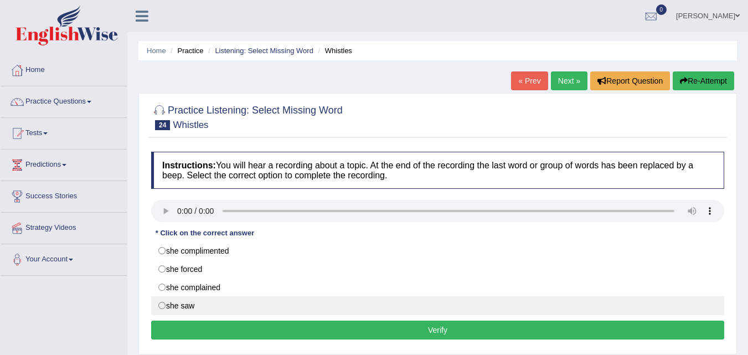
click at [302, 312] on label "she saw" at bounding box center [437, 305] width 573 height 19
radio input "true"
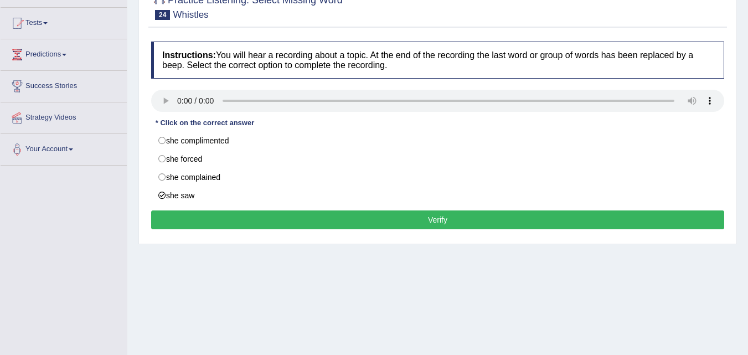
scroll to position [111, 0]
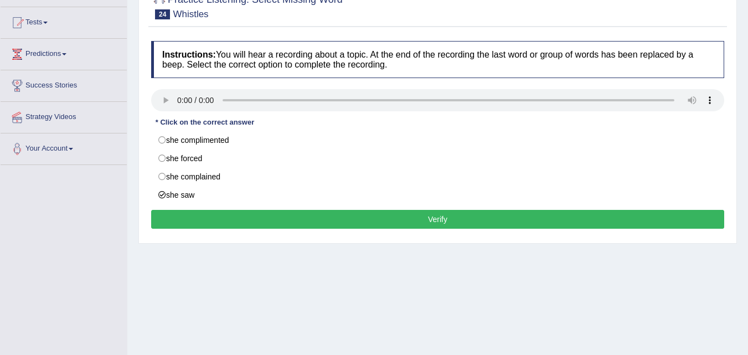
click at [366, 213] on button "Verify" at bounding box center [437, 219] width 573 height 19
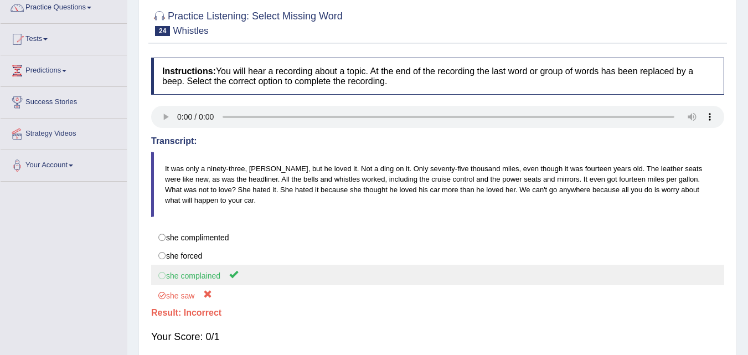
scroll to position [0, 0]
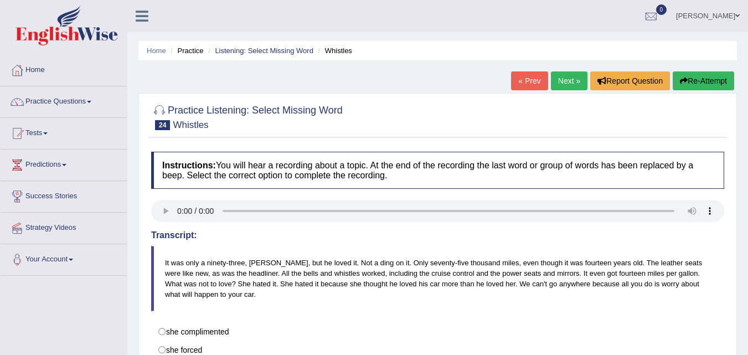
click at [555, 79] on link "Next »" at bounding box center [569, 80] width 37 height 19
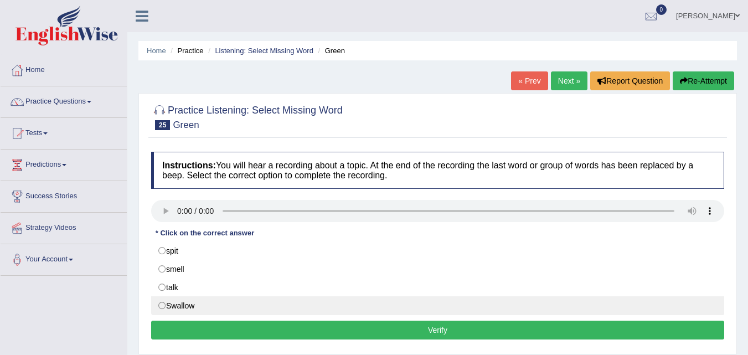
click at [247, 304] on label "Swallow" at bounding box center [437, 305] width 573 height 19
radio input "true"
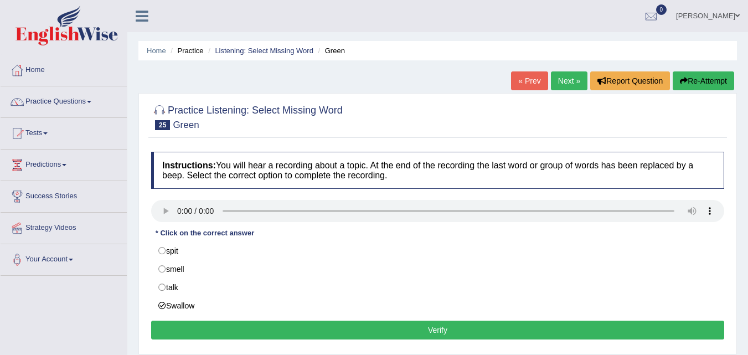
click at [344, 334] on button "Verify" at bounding box center [437, 329] width 573 height 19
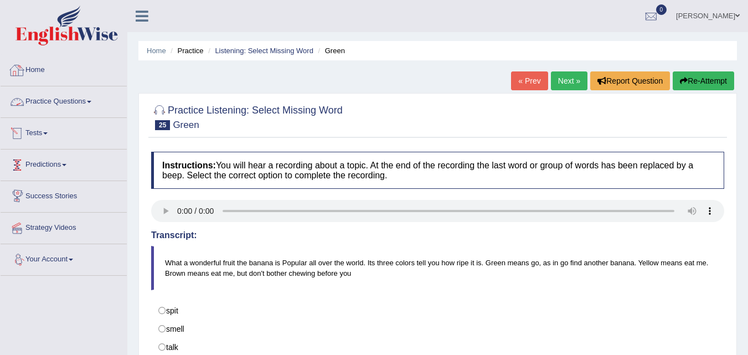
click at [41, 71] on link "Home" at bounding box center [64, 69] width 126 height 28
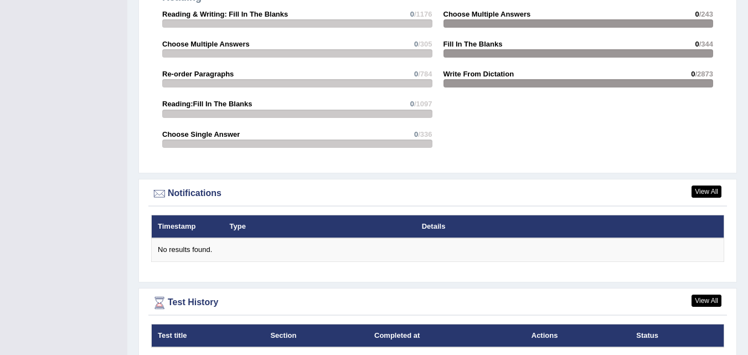
scroll to position [1216, 0]
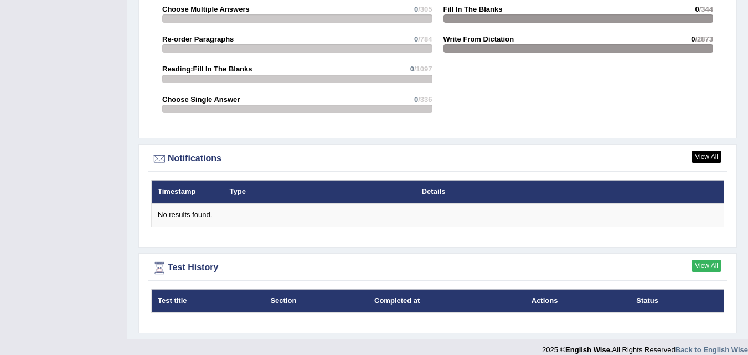
click at [694, 260] on link "View All" at bounding box center [706, 266] width 30 height 12
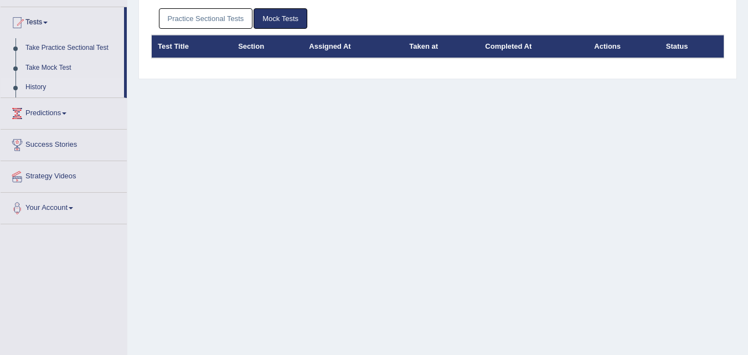
scroll to position [55, 0]
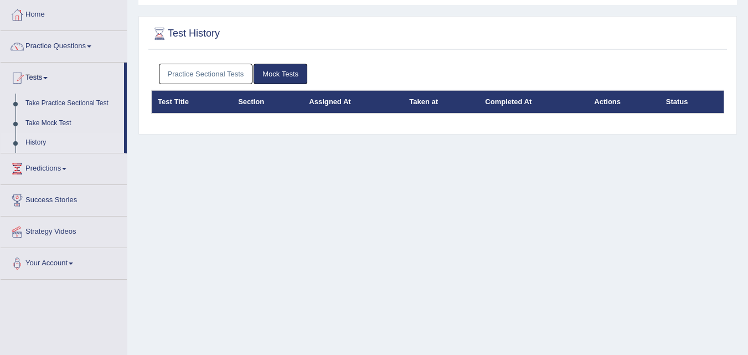
click at [221, 80] on link "Practice Sectional Tests" at bounding box center [206, 74] width 94 height 20
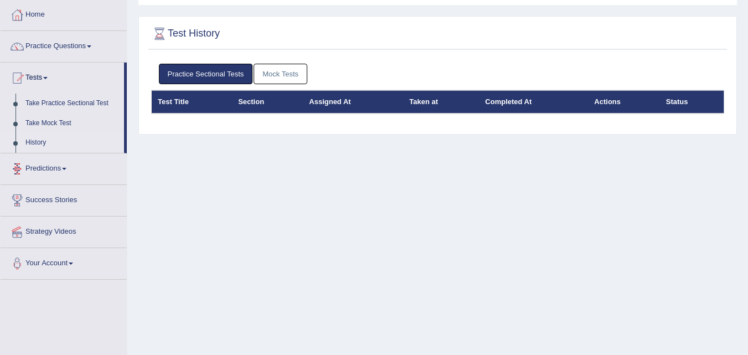
click at [66, 169] on span at bounding box center [64, 169] width 4 height 2
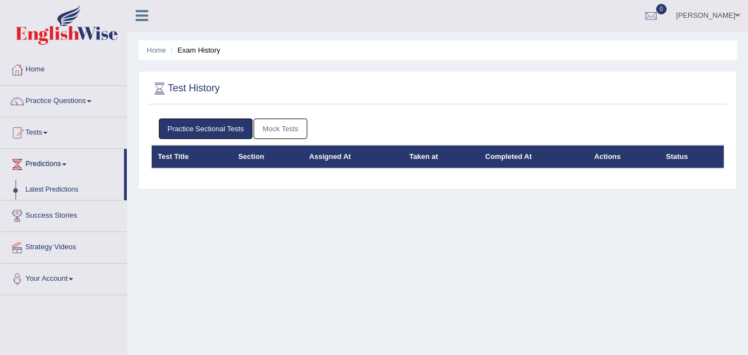
scroll to position [0, 0]
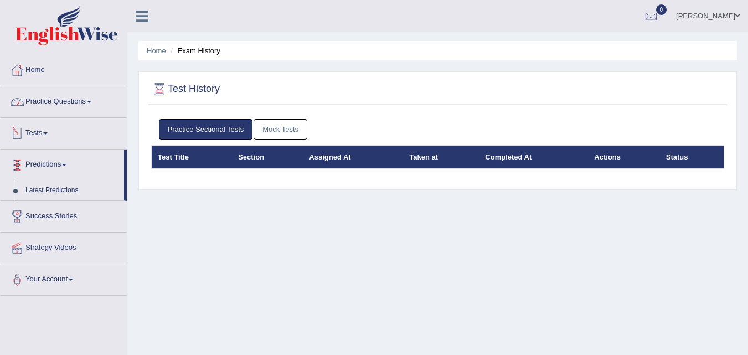
click at [57, 99] on link "Practice Questions" at bounding box center [64, 100] width 126 height 28
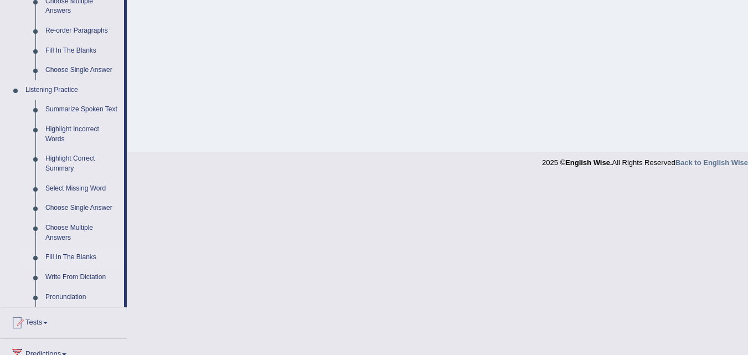
scroll to position [457, 0]
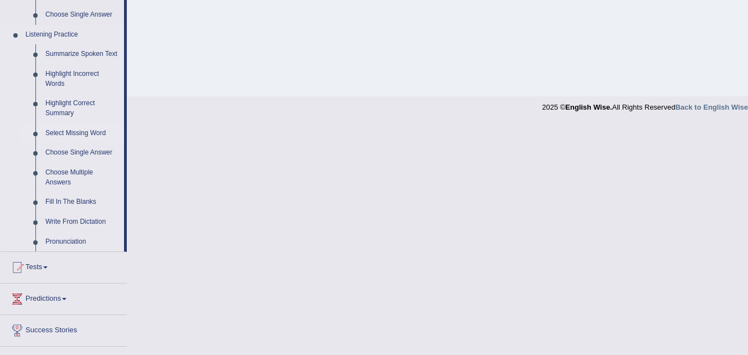
click at [94, 130] on link "Select Missing Word" at bounding box center [82, 133] width 84 height 20
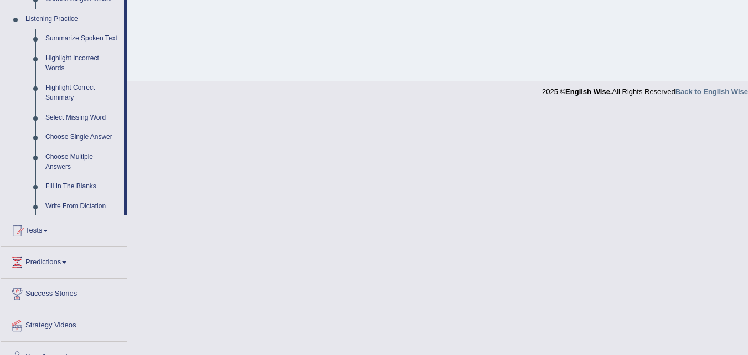
scroll to position [382, 0]
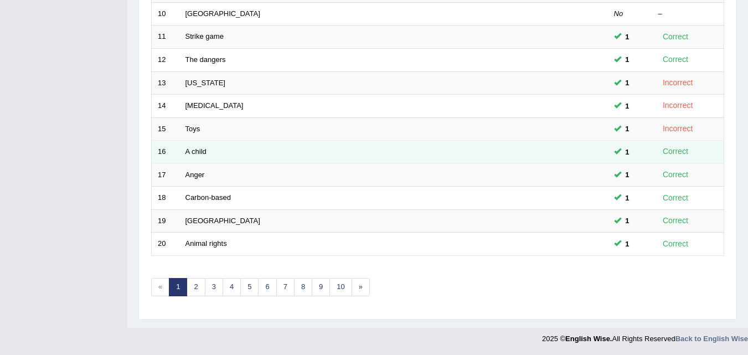
scroll to position [378, 0]
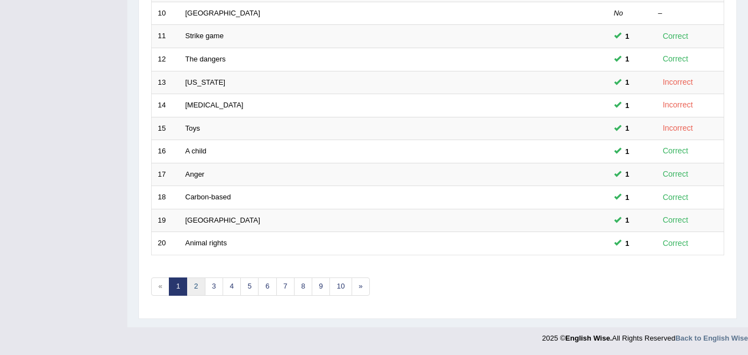
click at [197, 283] on link "2" at bounding box center [196, 286] width 18 height 18
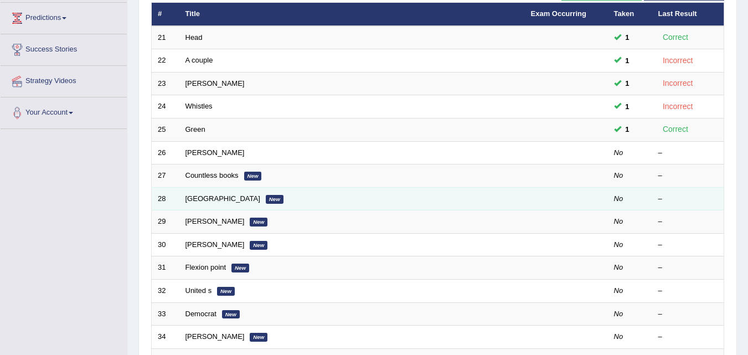
scroll to position [166, 0]
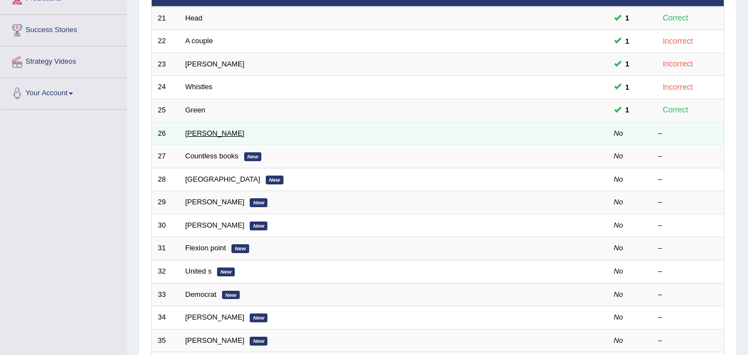
click at [191, 133] on link "[PERSON_NAME]" at bounding box center [214, 133] width 59 height 8
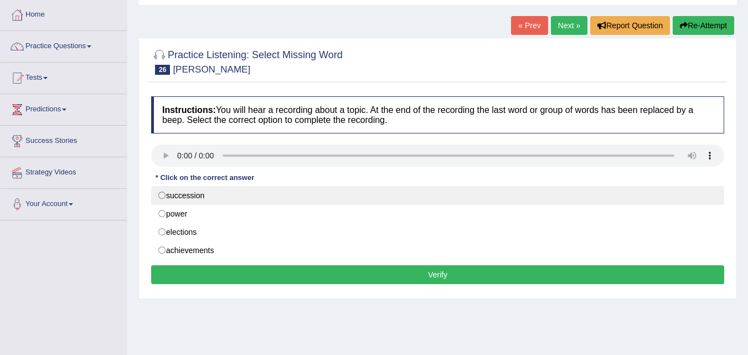
click at [218, 196] on label "succession" at bounding box center [437, 195] width 573 height 19
radio input "true"
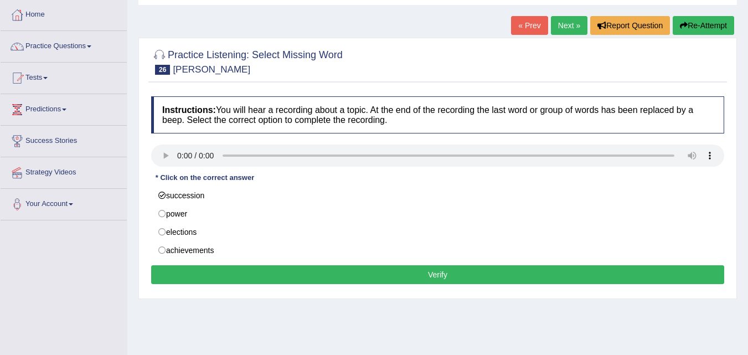
click at [293, 270] on button "Verify" at bounding box center [437, 274] width 573 height 19
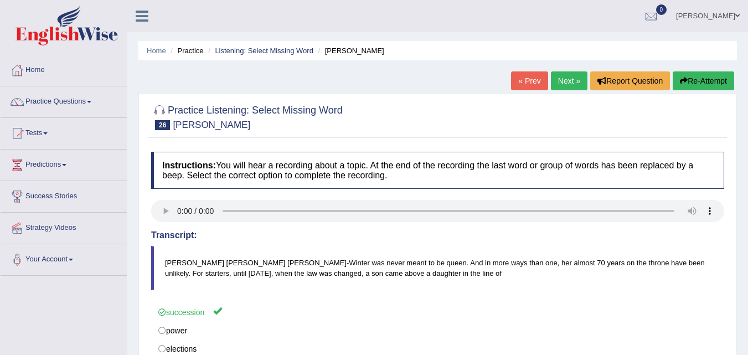
click at [562, 77] on link "Next »" at bounding box center [569, 80] width 37 height 19
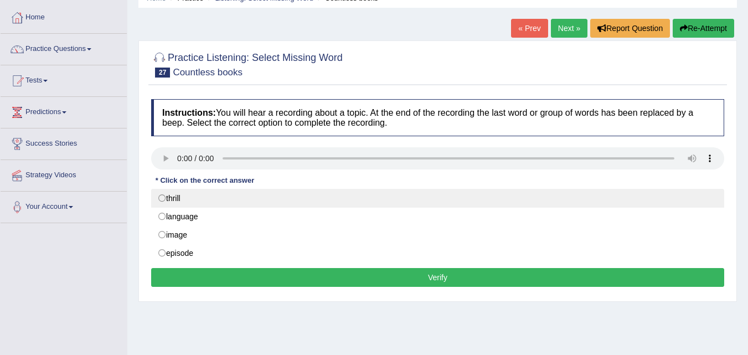
scroll to position [55, 0]
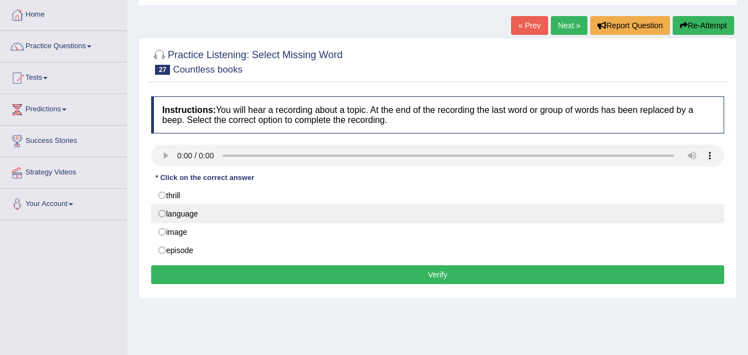
click at [254, 208] on label "language" at bounding box center [437, 213] width 573 height 19
radio input "true"
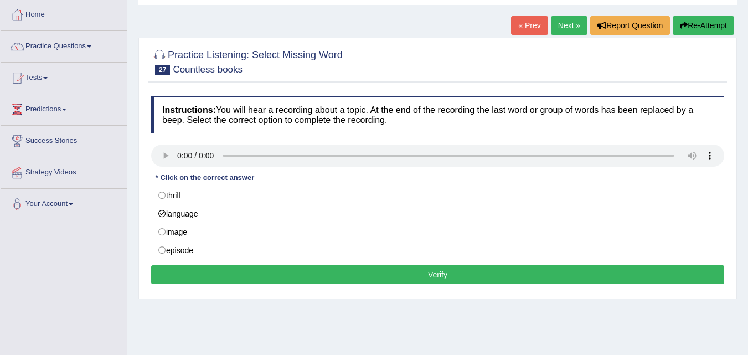
click at [352, 262] on div "Instructions: You will hear a recording about a topic. At the end of the record…" at bounding box center [437, 192] width 578 height 202
click at [346, 277] on button "Verify" at bounding box center [437, 274] width 573 height 19
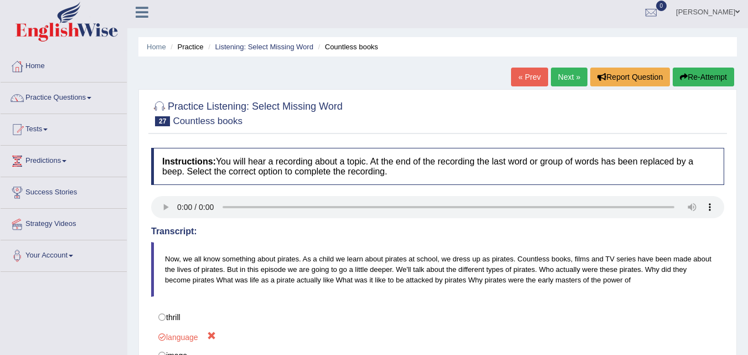
scroll to position [0, 0]
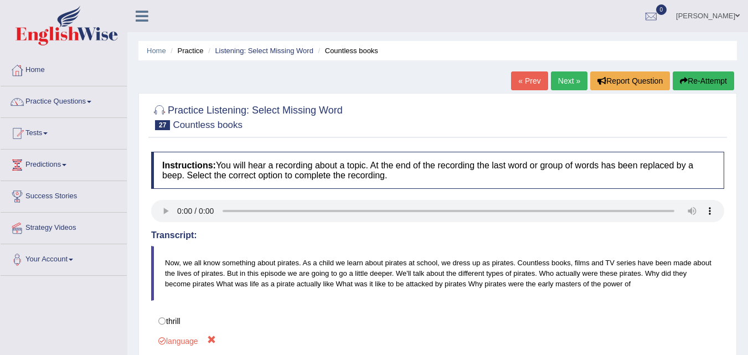
click at [575, 84] on link "Next »" at bounding box center [569, 80] width 37 height 19
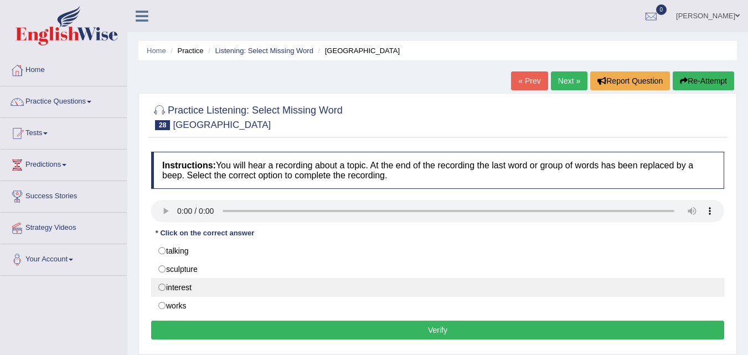
click at [165, 288] on label "interest" at bounding box center [437, 287] width 573 height 19
radio input "true"
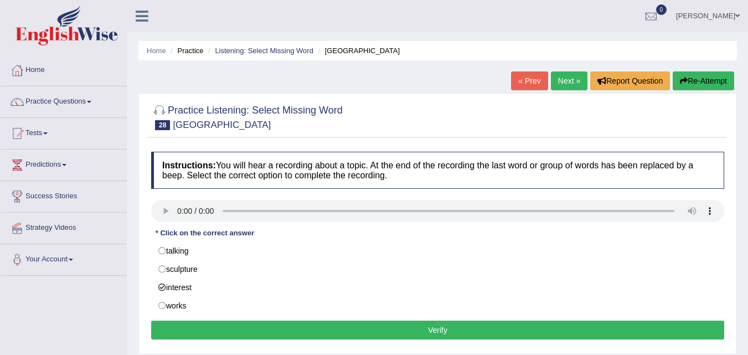
click at [349, 329] on button "Verify" at bounding box center [437, 329] width 573 height 19
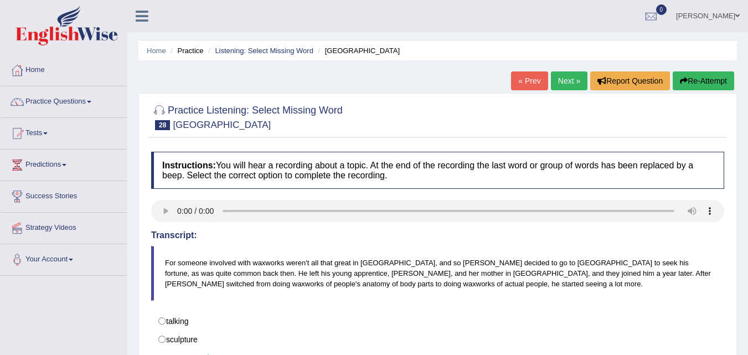
click at [95, 99] on link "Practice Questions" at bounding box center [64, 100] width 126 height 28
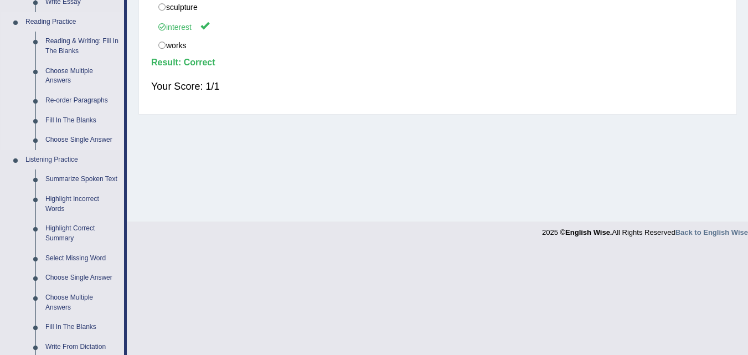
scroll to position [387, 0]
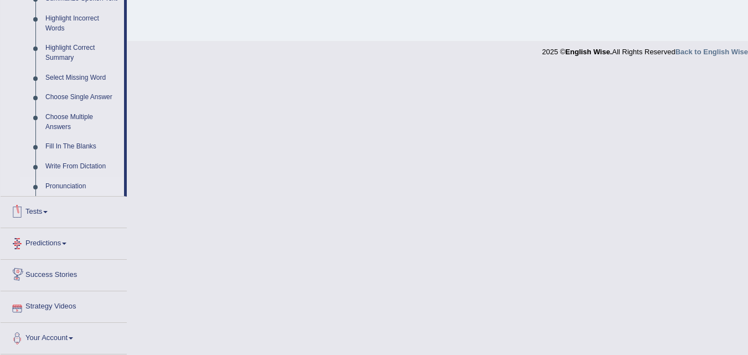
click at [73, 187] on link "Pronunciation" at bounding box center [82, 187] width 84 height 20
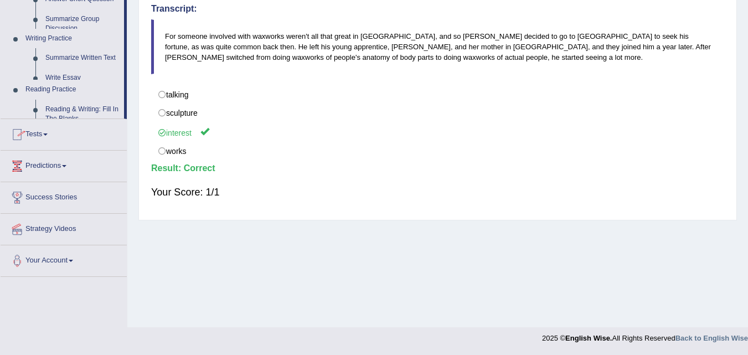
scroll to position [472, 0]
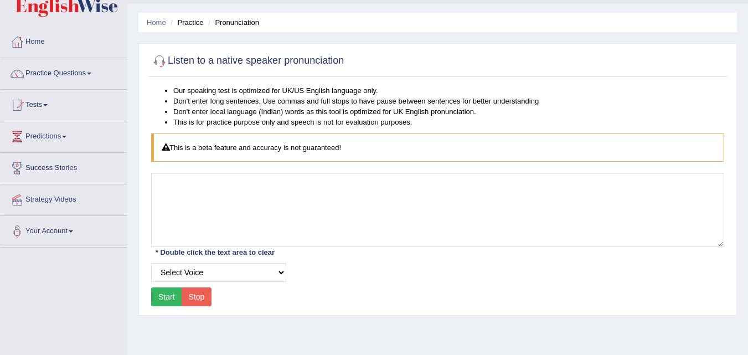
scroll to position [55, 0]
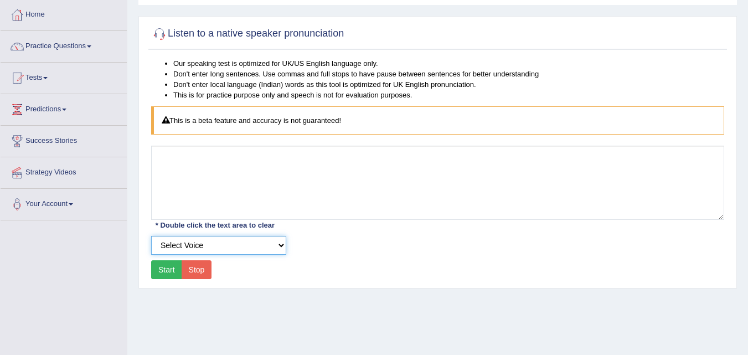
click at [278, 249] on select "Select Voice UK English [DEMOGRAPHIC_DATA] UK English [DEMOGRAPHIC_DATA]" at bounding box center [218, 245] width 135 height 19
select select "6"
click at [151, 236] on select "Select Voice UK English [DEMOGRAPHIC_DATA] UK English [DEMOGRAPHIC_DATA]" at bounding box center [218, 245] width 135 height 19
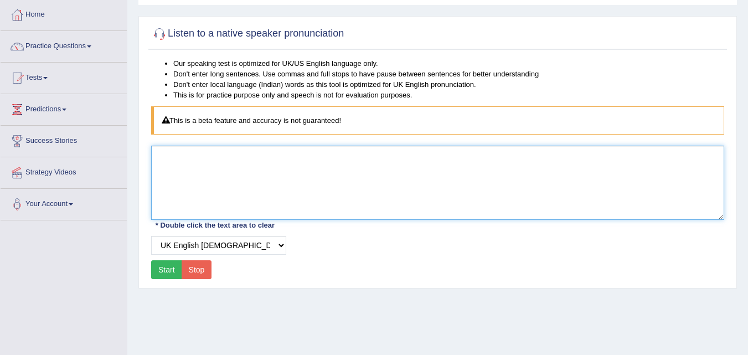
click at [275, 176] on textarea at bounding box center [437, 183] width 573 height 74
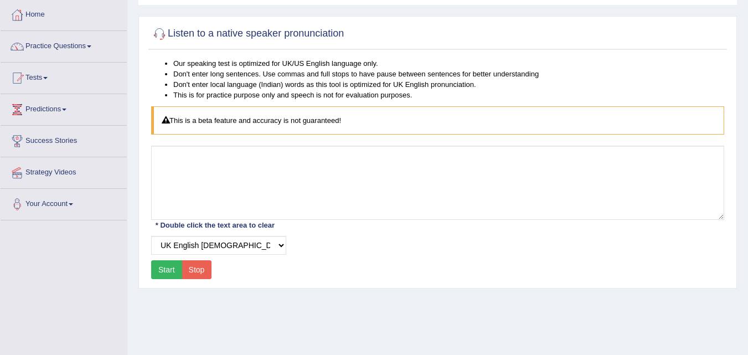
click at [164, 271] on button "Start" at bounding box center [166, 269] width 31 height 19
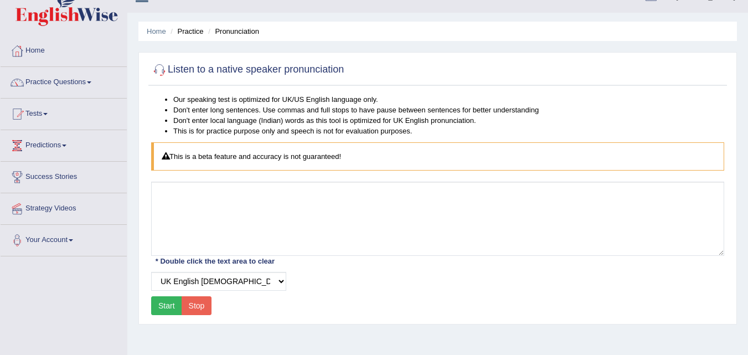
scroll to position [0, 0]
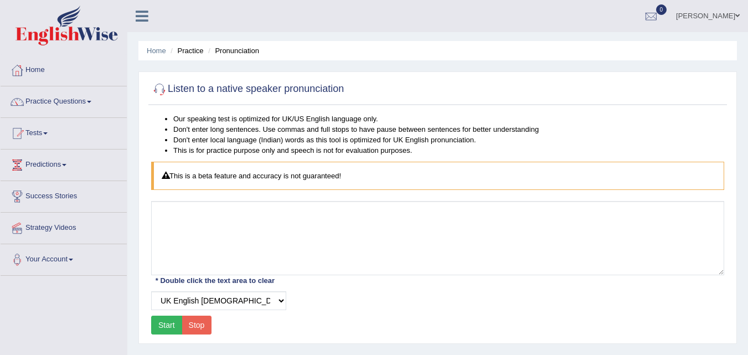
drag, startPoint x: 162, startPoint y: 322, endPoint x: 172, endPoint y: 323, distance: 9.4
click at [162, 323] on button "Start" at bounding box center [166, 324] width 31 height 19
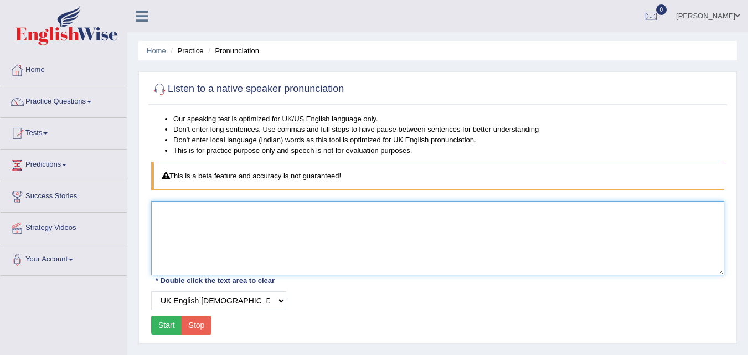
click at [253, 233] on textarea at bounding box center [437, 238] width 573 height 74
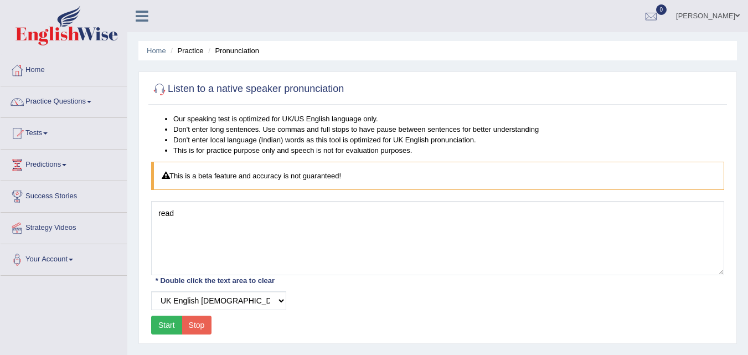
click at [168, 325] on button "Start" at bounding box center [166, 324] width 31 height 19
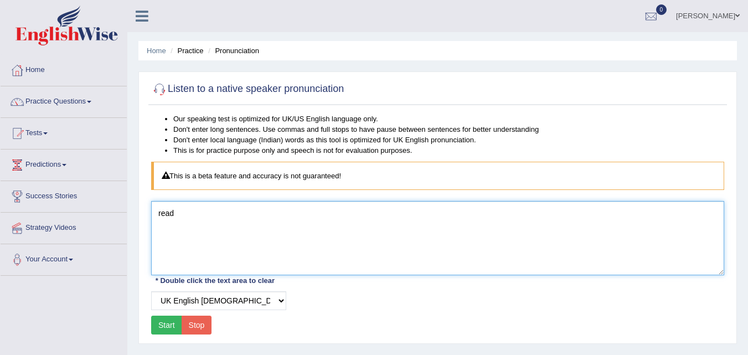
click at [196, 221] on textarea "read" at bounding box center [437, 238] width 573 height 74
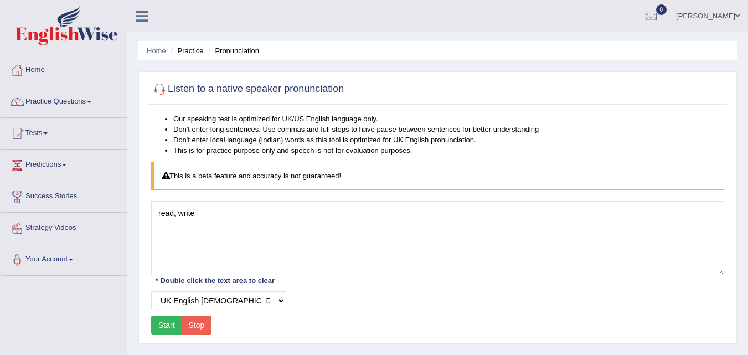
click at [163, 323] on button "Start" at bounding box center [166, 324] width 31 height 19
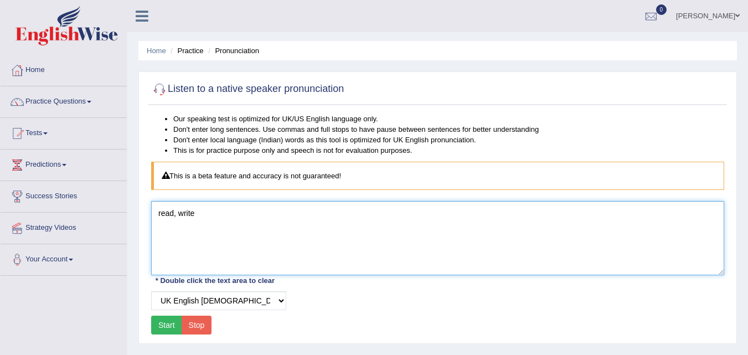
click at [204, 215] on textarea "read, write" at bounding box center [437, 238] width 573 height 74
type textarea "read, write, sleep"
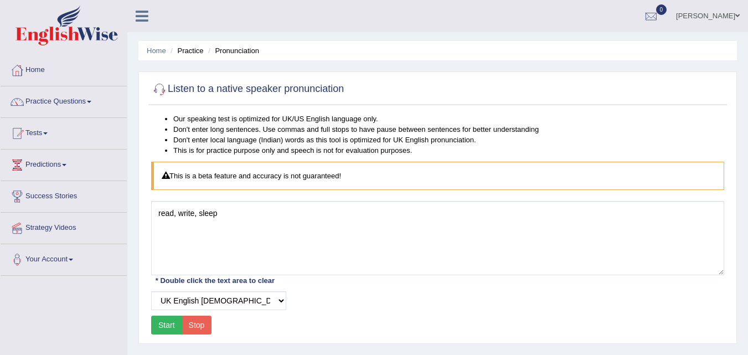
click at [169, 325] on button "Start" at bounding box center [166, 324] width 31 height 19
click at [91, 101] on span at bounding box center [89, 102] width 4 height 2
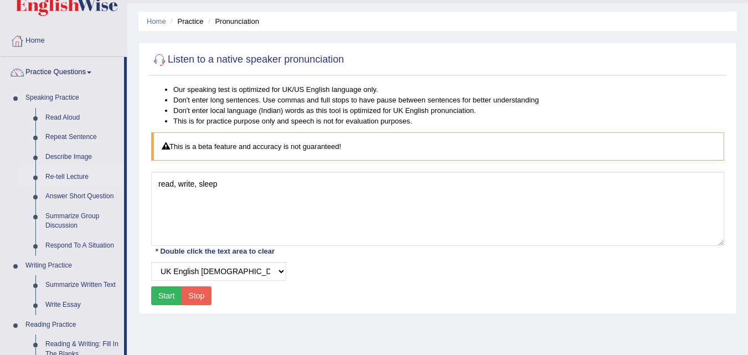
scroll to position [55, 0]
